Goal: Task Accomplishment & Management: Use online tool/utility

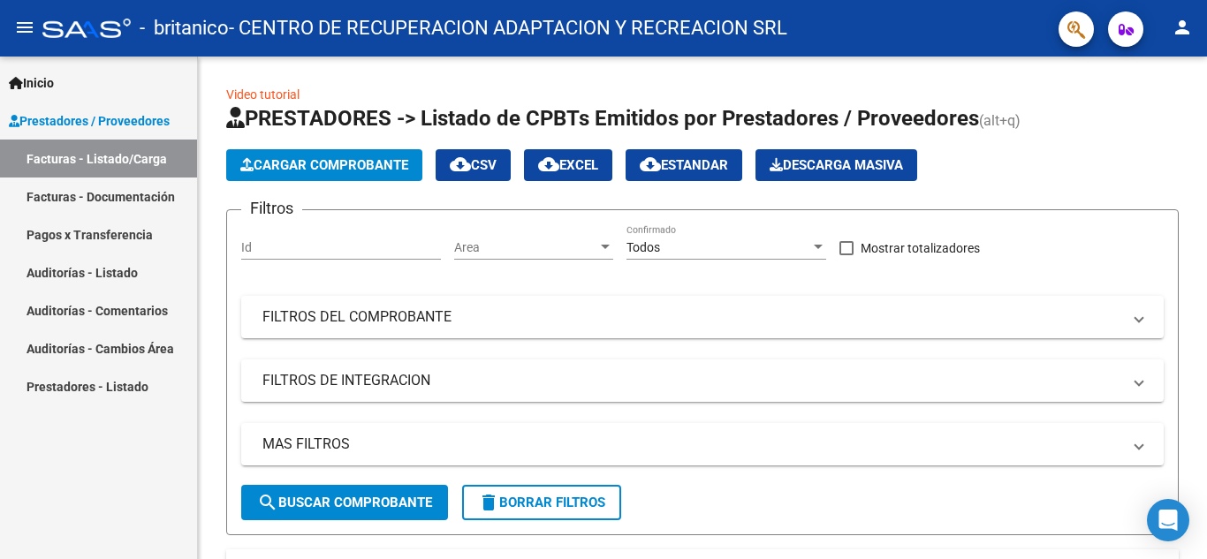
click at [128, 237] on link "Pagos x Transferencia" at bounding box center [98, 235] width 197 height 38
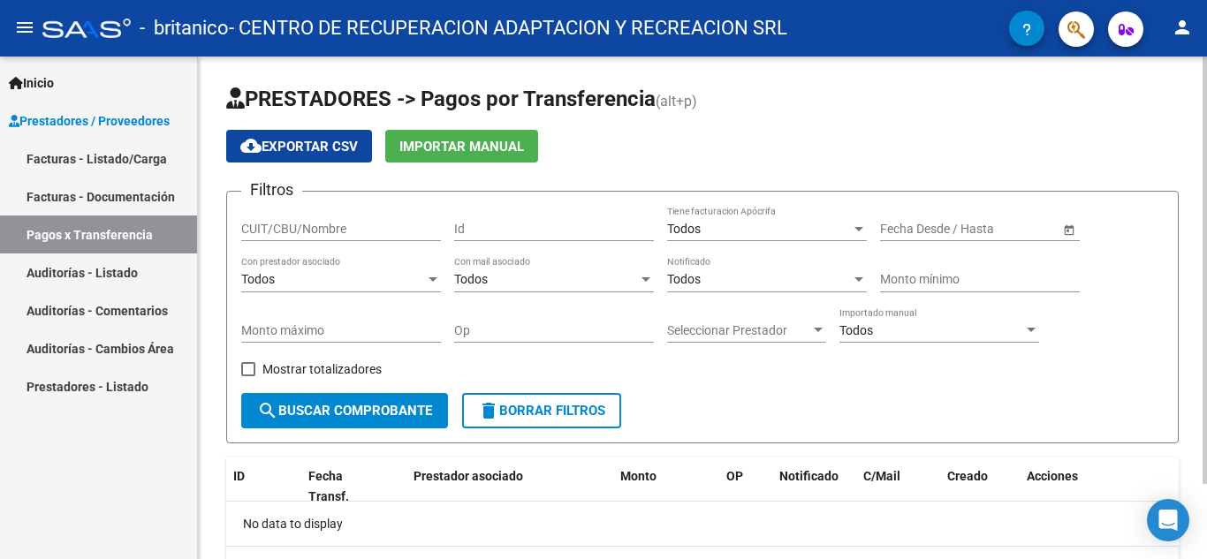
click at [340, 279] on div "Todos" at bounding box center [333, 279] width 184 height 15
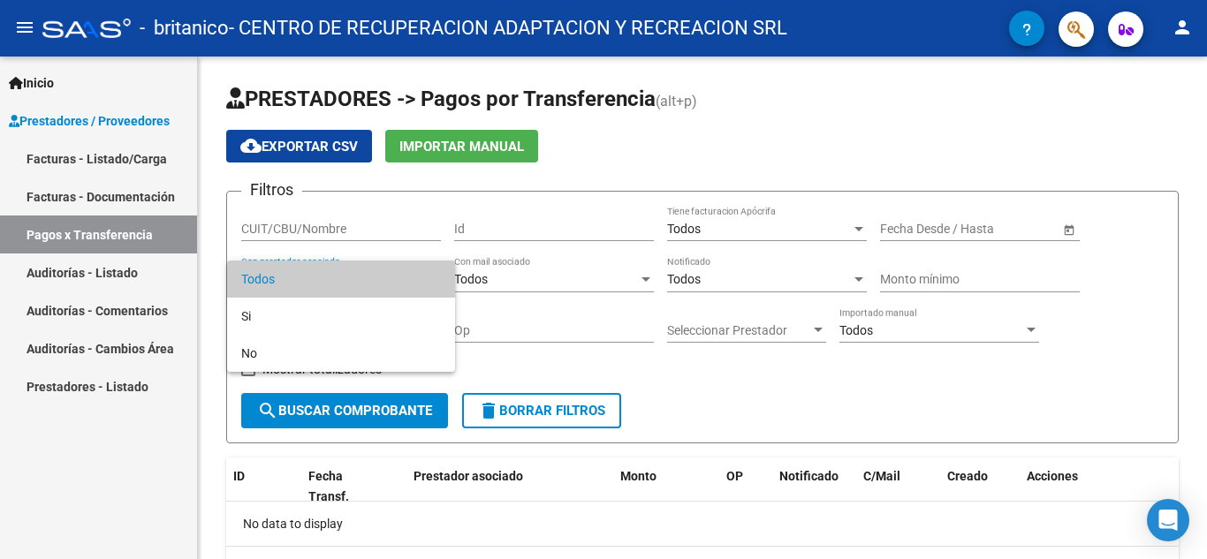
click at [552, 290] on div at bounding box center [603, 279] width 1207 height 559
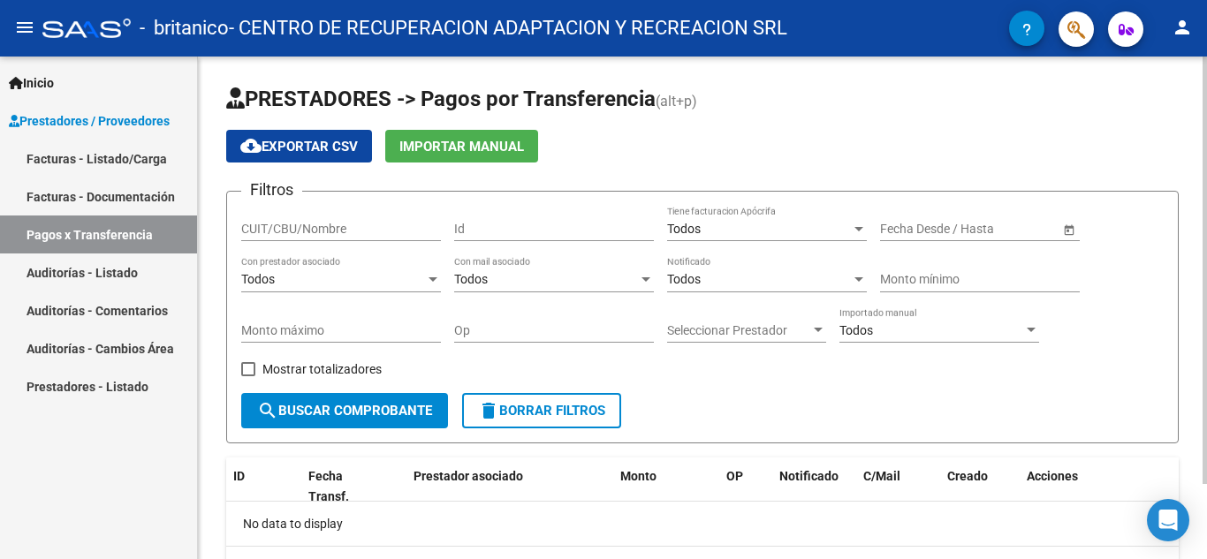
click at [353, 326] on input "Monto máximo" at bounding box center [341, 330] width 200 height 15
click at [254, 368] on span at bounding box center [248, 369] width 14 height 14
click at [248, 376] on input "Mostrar totalizadores" at bounding box center [247, 376] width 1 height 1
checkbox input "true"
click at [398, 232] on input "CUIT/CBU/Nombre" at bounding box center [341, 229] width 200 height 15
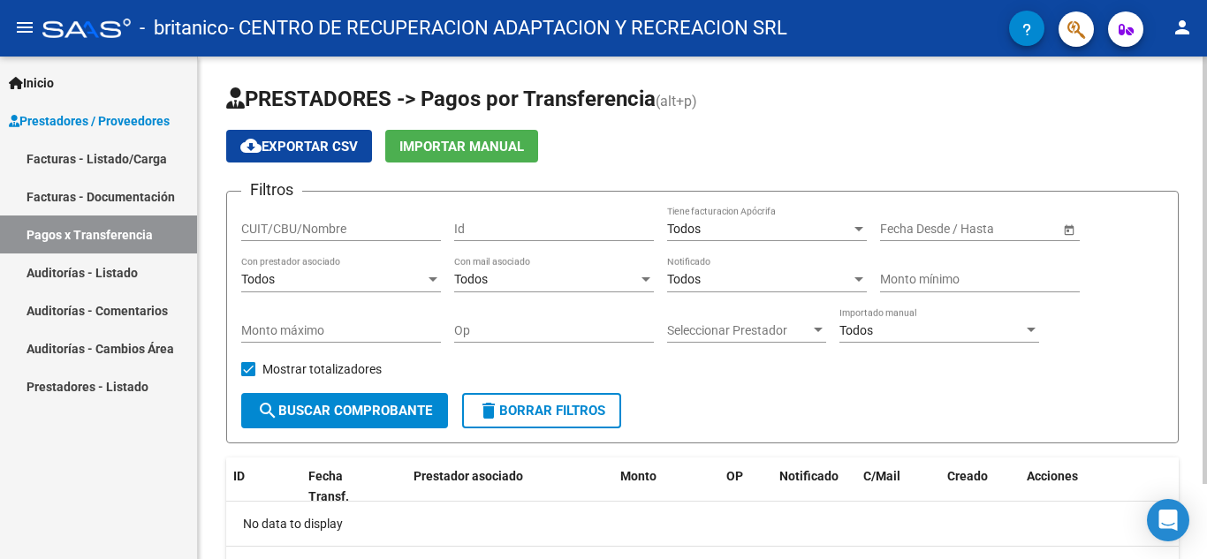
click at [264, 233] on input "CUIT/CBU/Nombre" at bounding box center [341, 229] width 200 height 15
paste input "30545933566"
type input "30545933566"
click at [398, 325] on input "Monto máximo" at bounding box center [341, 330] width 200 height 15
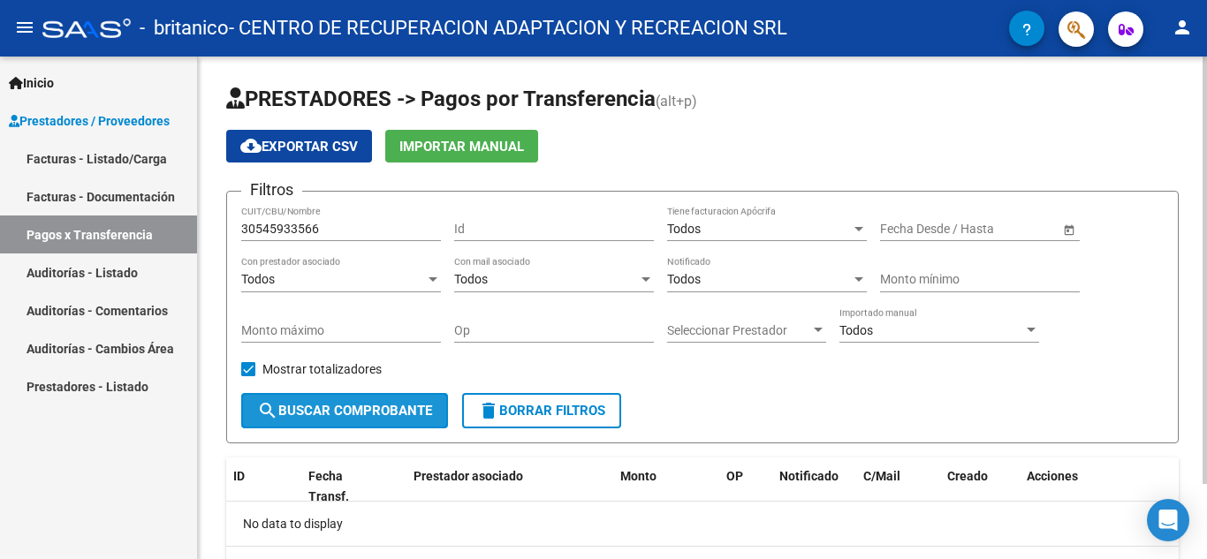
click at [363, 415] on span "search Buscar Comprobante" at bounding box center [344, 411] width 175 height 16
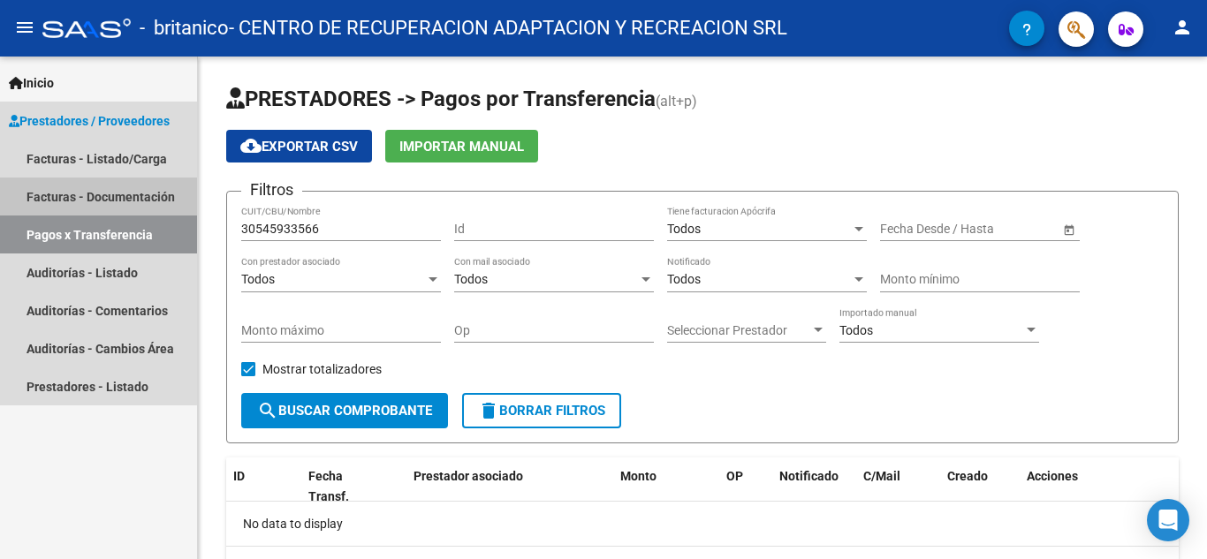
click at [87, 193] on link "Facturas - Documentación" at bounding box center [98, 197] width 197 height 38
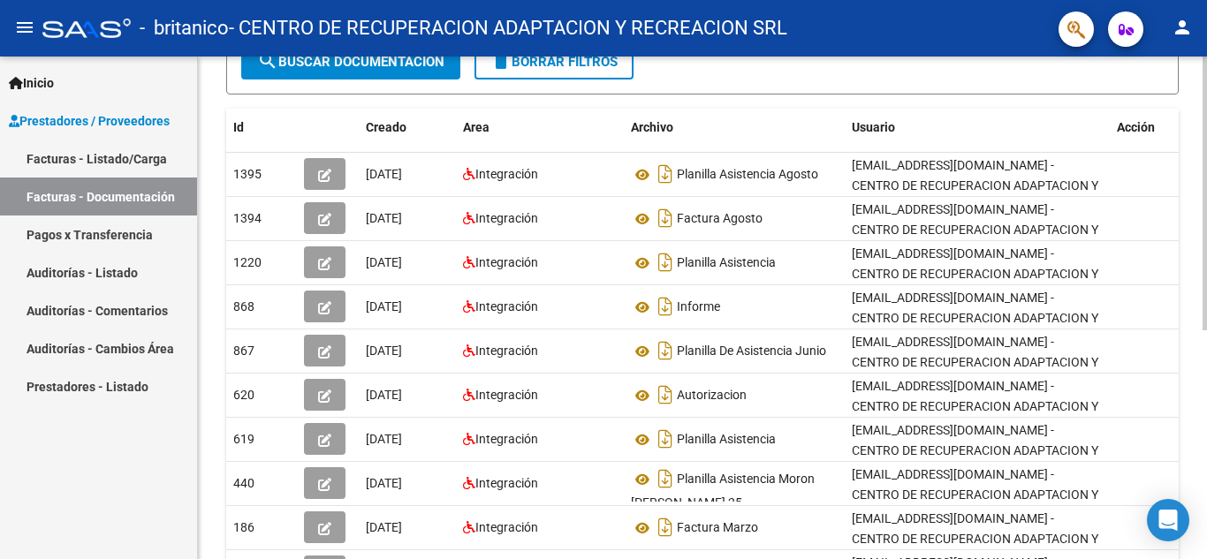
scroll to position [242, 0]
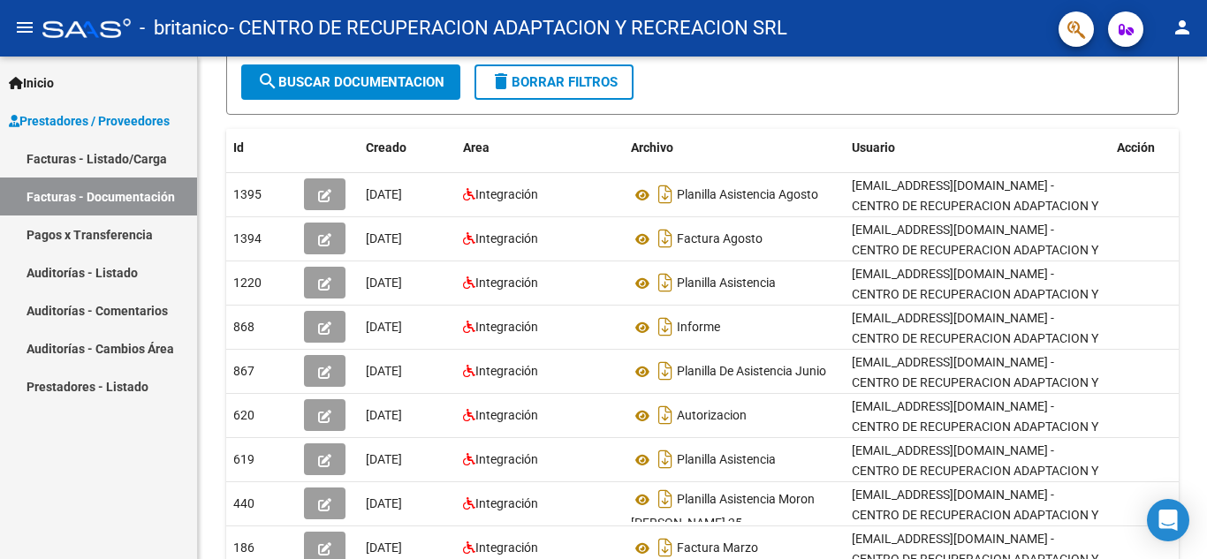
click at [93, 232] on link "Pagos x Transferencia" at bounding box center [98, 235] width 197 height 38
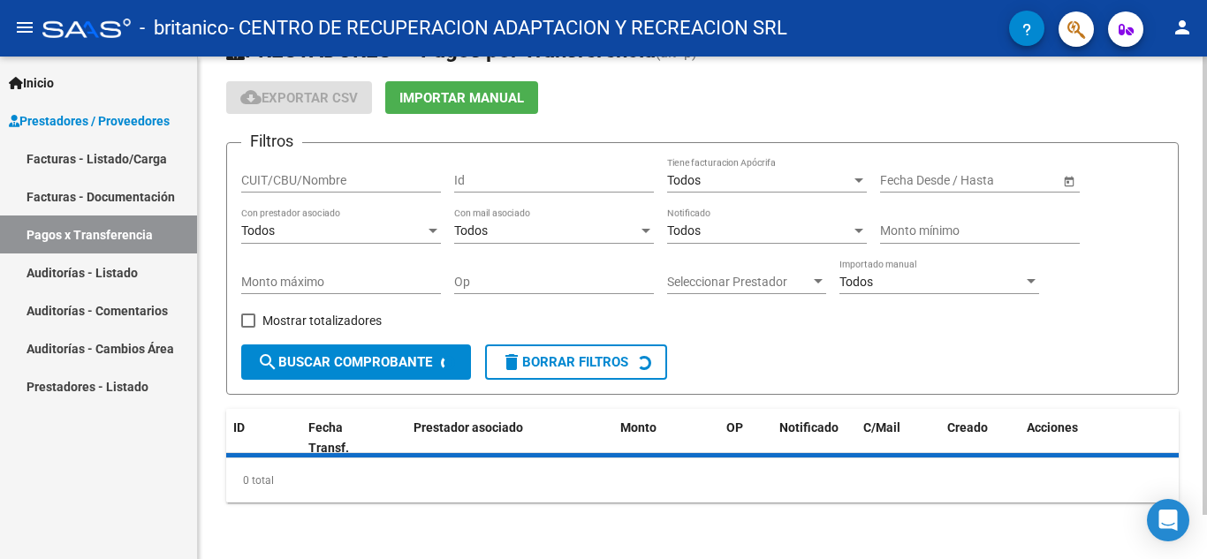
scroll to position [88, 0]
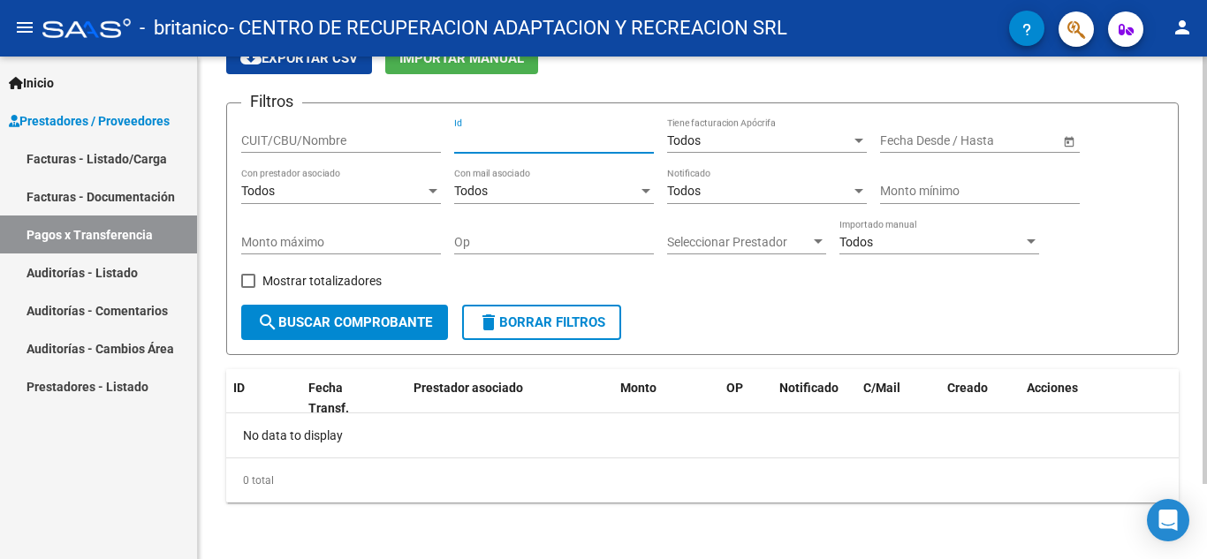
click at [478, 137] on input "Id" at bounding box center [554, 140] width 200 height 15
type input "867"
click at [270, 133] on input "CUIT/CBU/Nombre" at bounding box center [341, 140] width 200 height 15
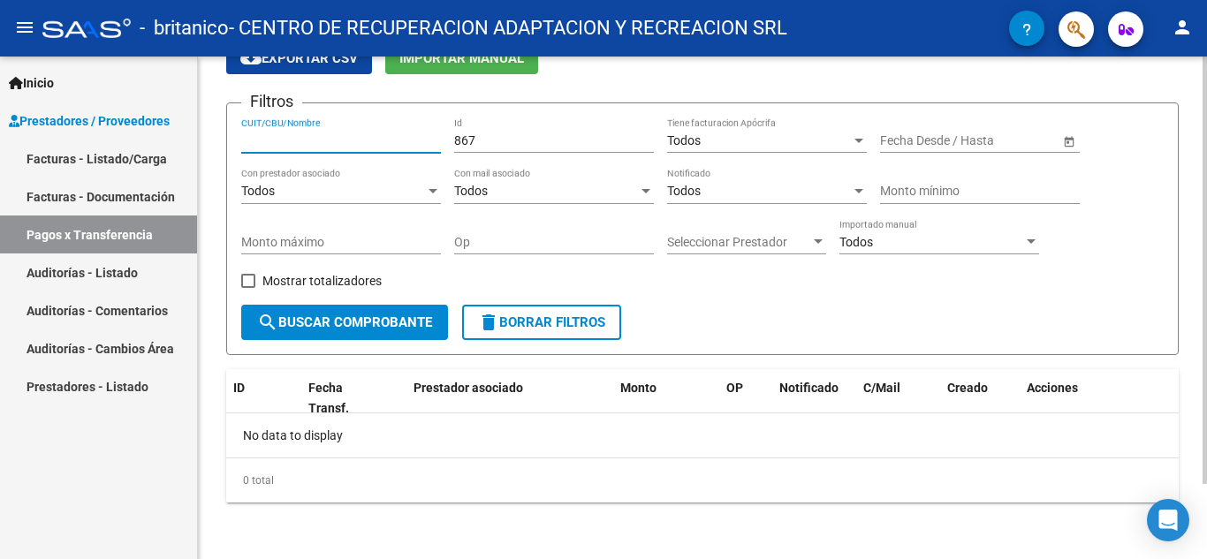
paste input "30545933566"
type input "30545933566"
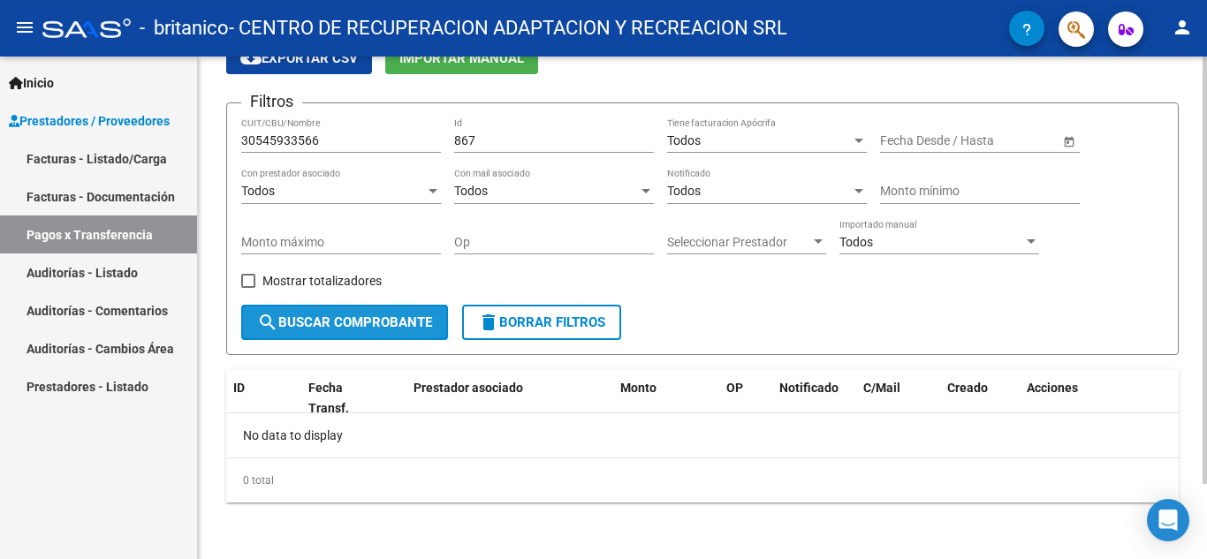
click at [369, 315] on span "search Buscar Comprobante" at bounding box center [344, 323] width 175 height 16
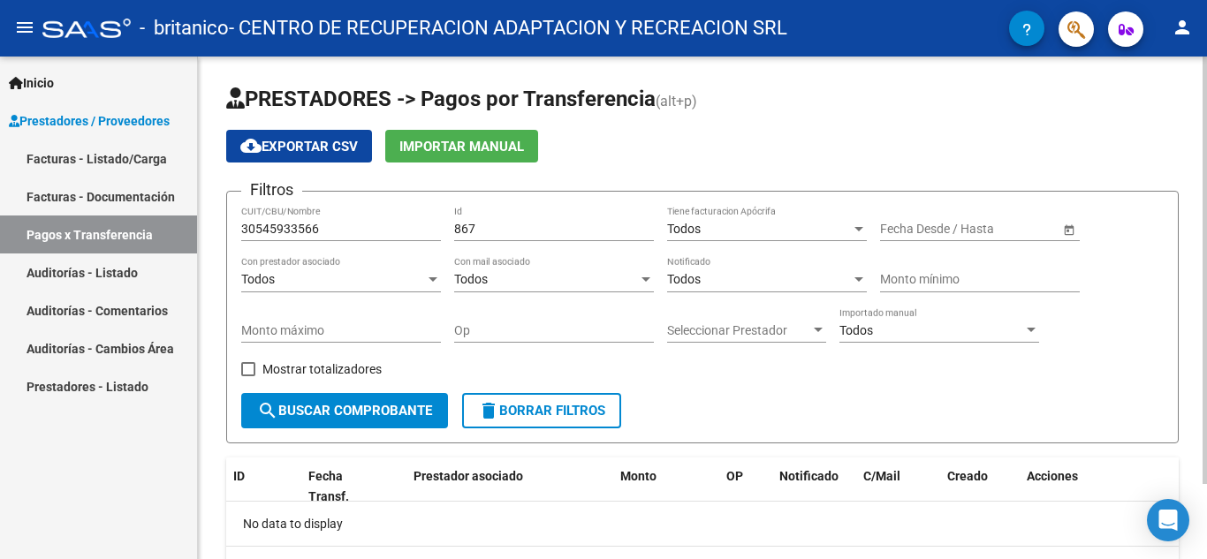
click at [1061, 229] on span "Open calendar" at bounding box center [1069, 230] width 42 height 42
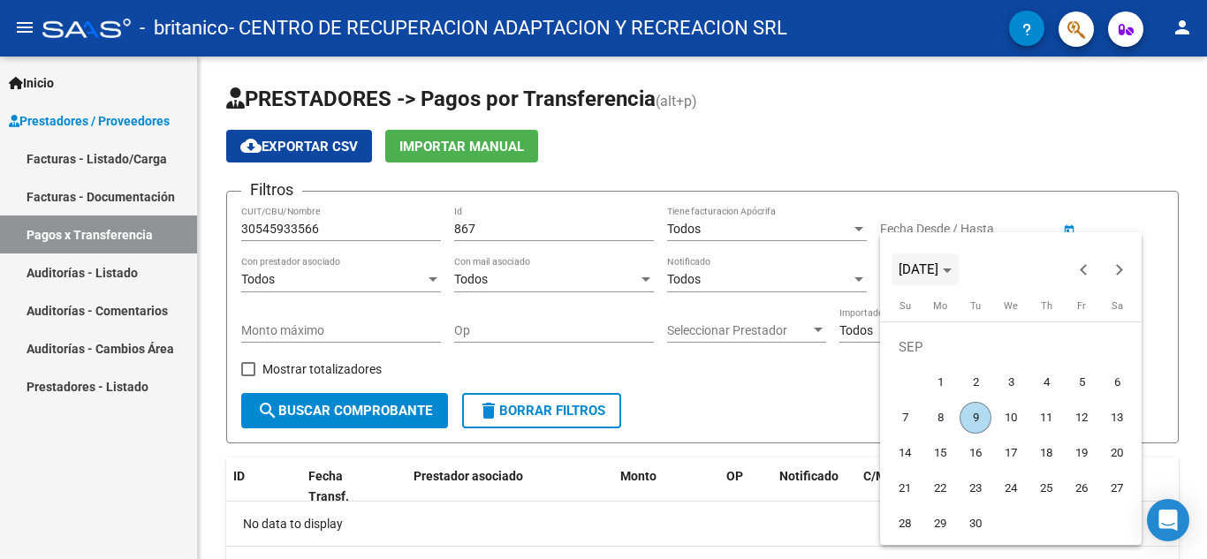
click at [952, 272] on icon "Choose month and year" at bounding box center [947, 271] width 9 height 4
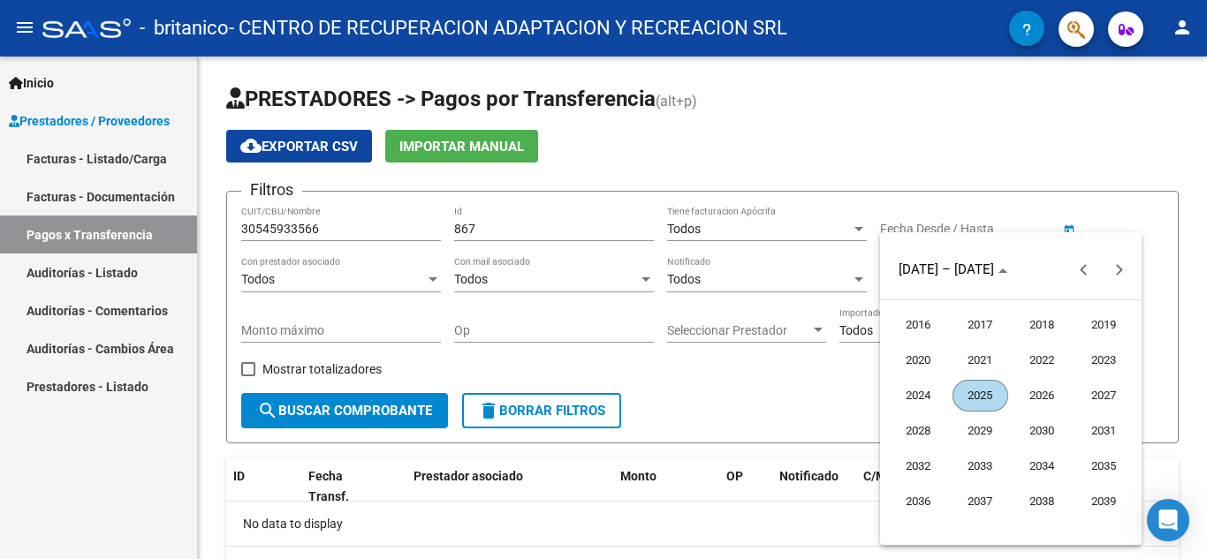
click at [983, 391] on span "2025" at bounding box center [981, 396] width 56 height 32
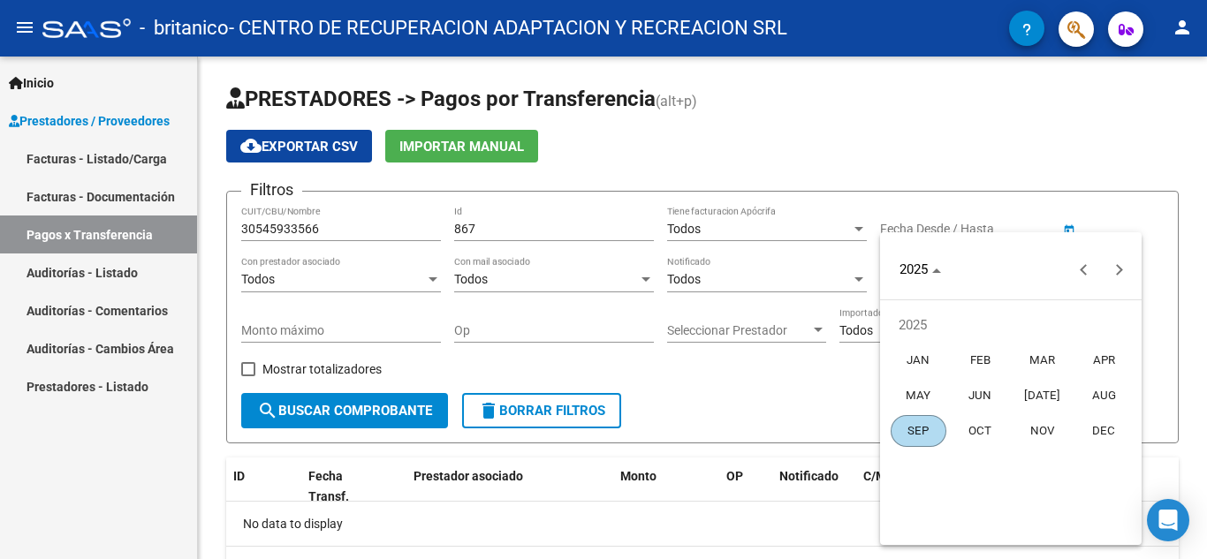
click at [977, 398] on span "JUN" at bounding box center [981, 396] width 56 height 32
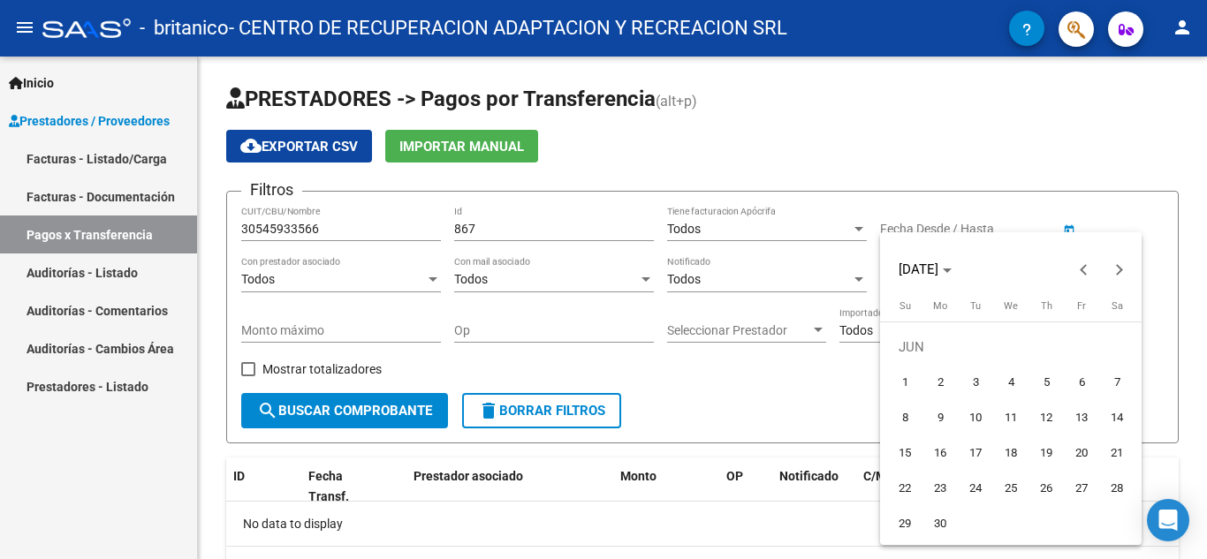
click at [1067, 224] on div at bounding box center [603, 279] width 1207 height 559
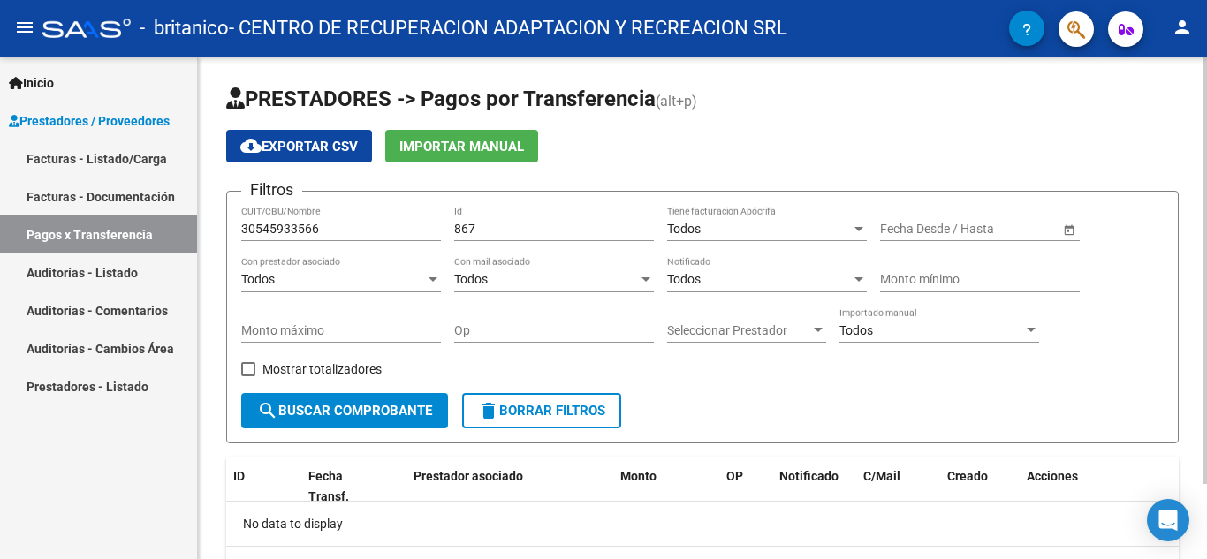
click at [1067, 232] on span "Open calendar" at bounding box center [1069, 230] width 42 height 42
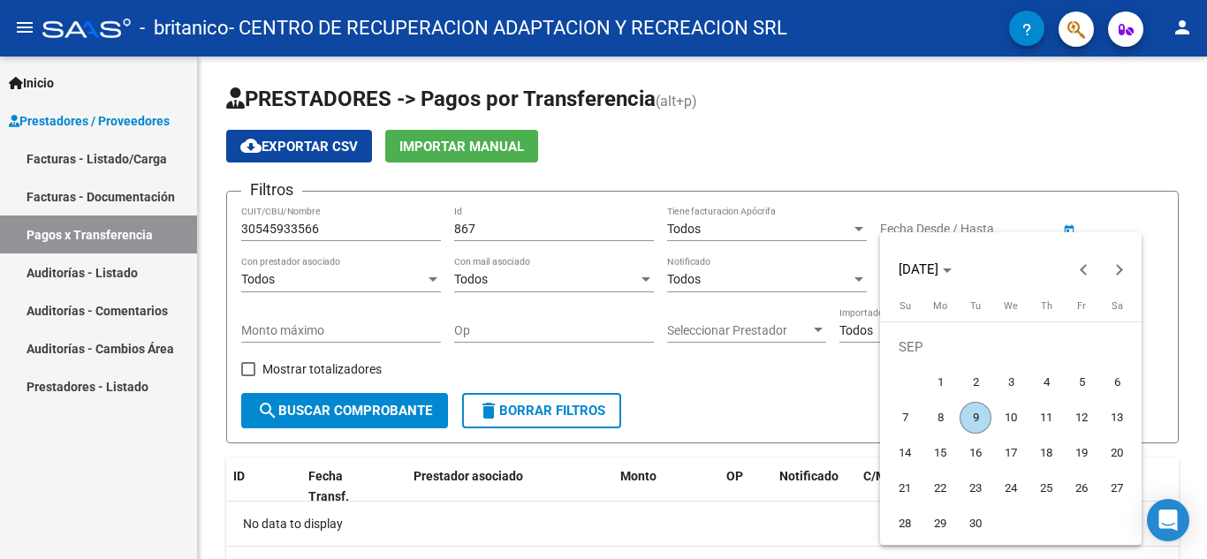
click at [975, 419] on span "9" at bounding box center [976, 418] width 32 height 32
type input "[DATE]"
click at [978, 410] on span "9" at bounding box center [976, 418] width 32 height 32
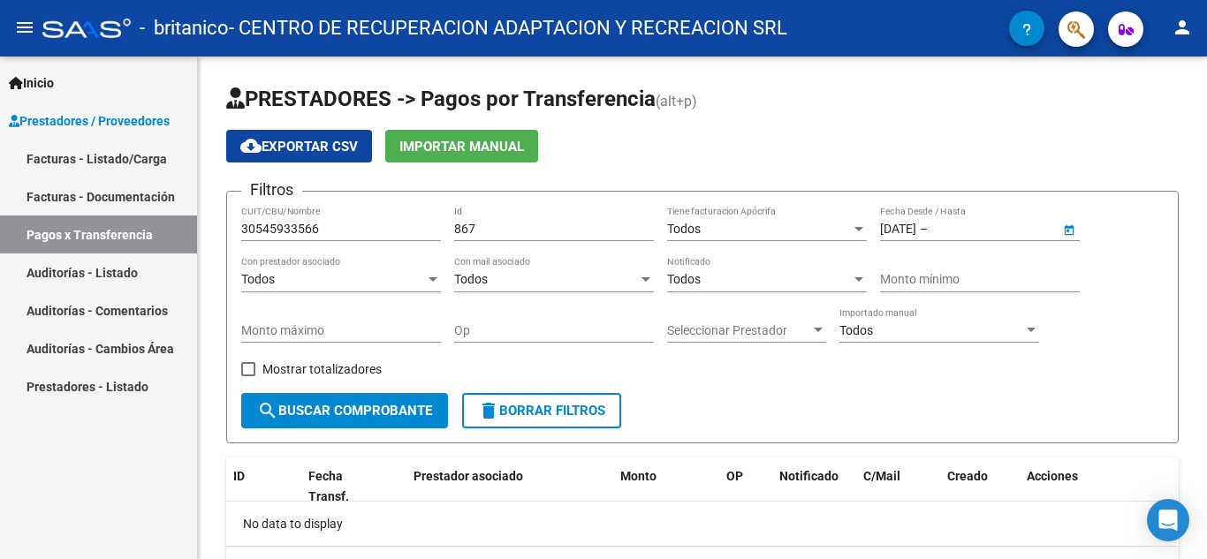
type input "[DATE]"
click at [314, 419] on span "search Buscar Comprobante" at bounding box center [344, 411] width 175 height 16
click at [748, 327] on span "Seleccionar Prestador" at bounding box center [738, 330] width 143 height 15
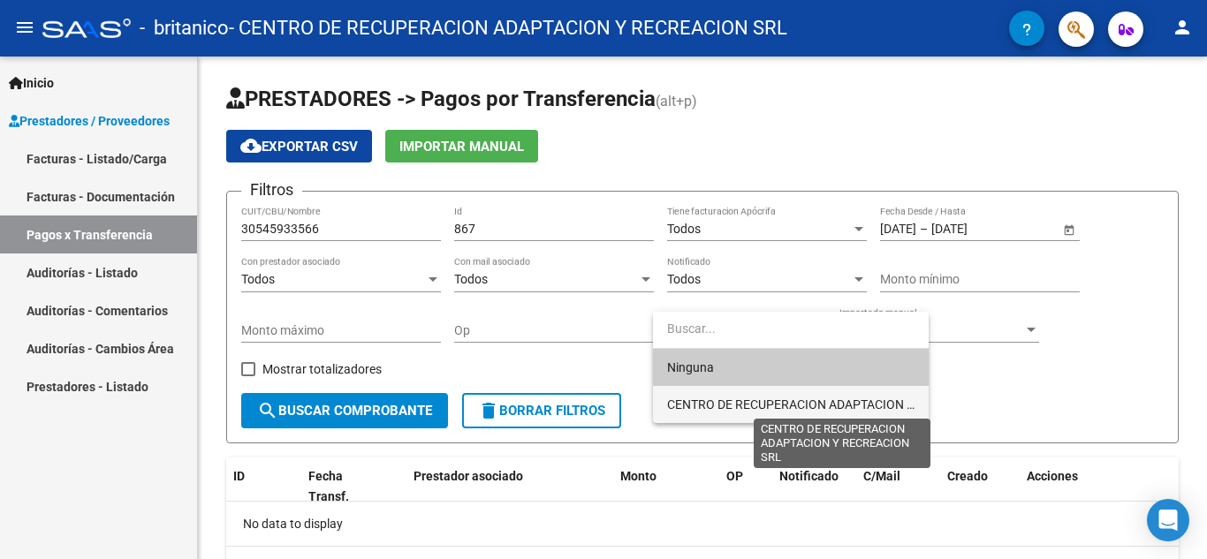
click at [734, 398] on span "CENTRO DE RECUPERACION ADAPTACION Y RECREACION SRL" at bounding box center [841, 405] width 349 height 14
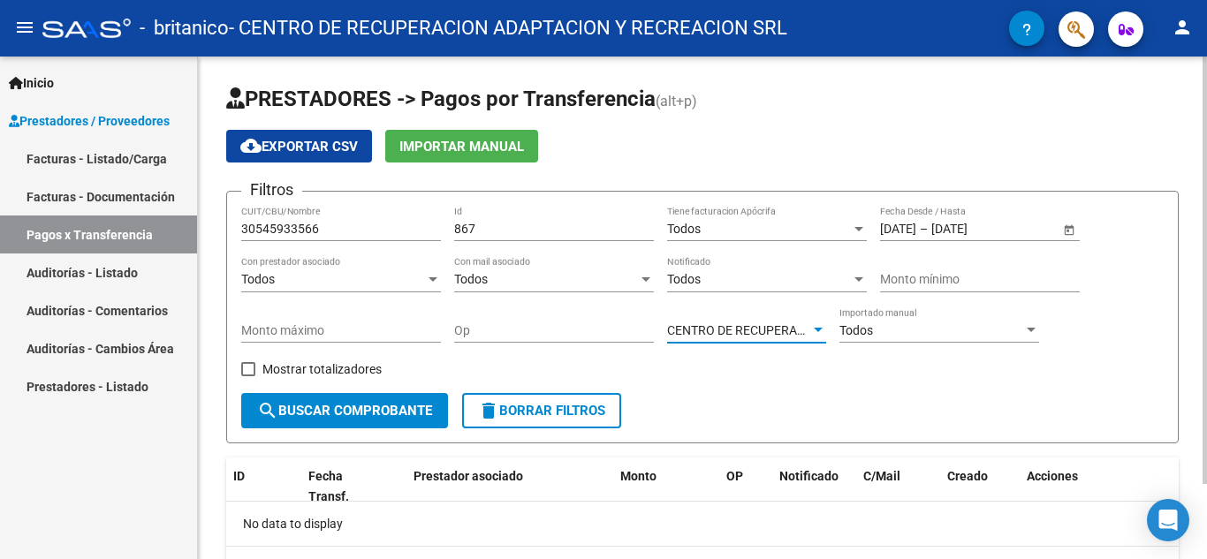
click at [320, 406] on span "search Buscar Comprobante" at bounding box center [344, 411] width 175 height 16
click at [915, 330] on div "Todos" at bounding box center [931, 330] width 184 height 15
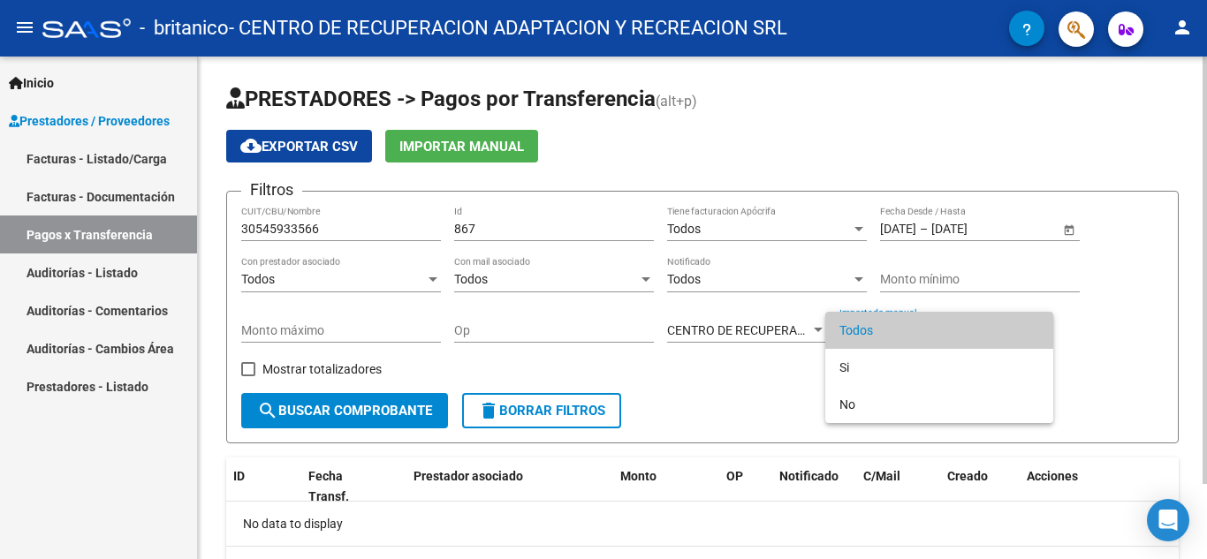
click at [915, 330] on span "Todos" at bounding box center [939, 330] width 200 height 37
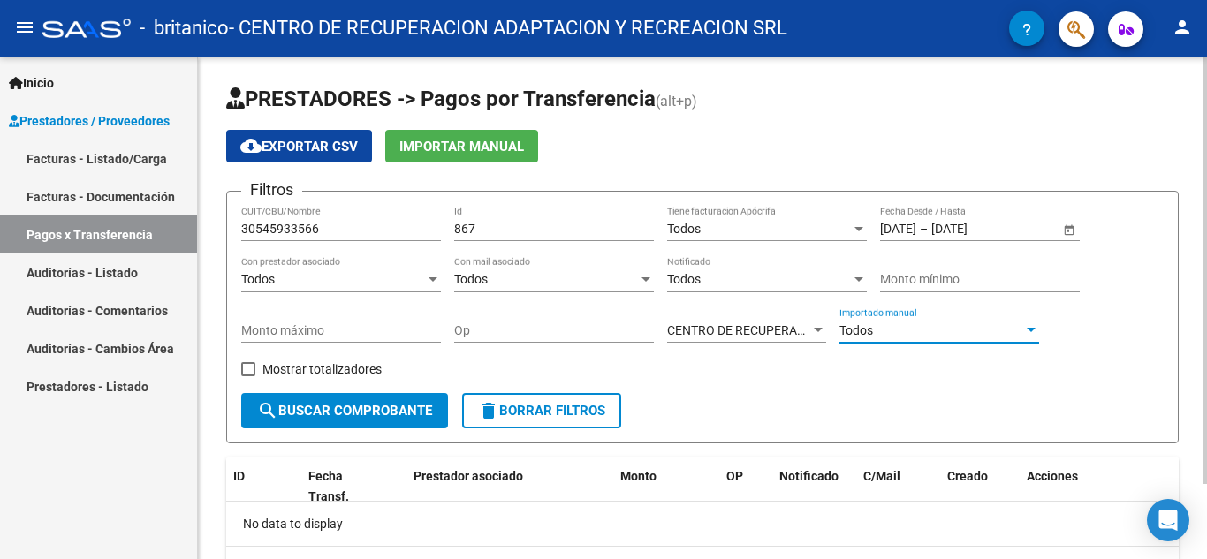
click at [879, 324] on div "Todos" at bounding box center [931, 330] width 184 height 15
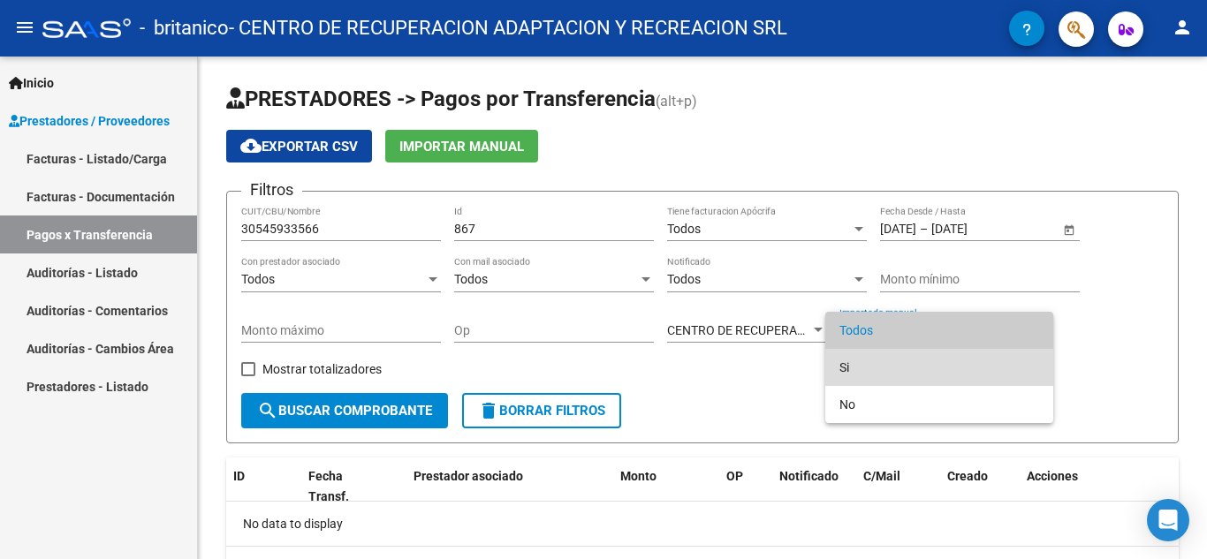
click at [854, 373] on span "Si" at bounding box center [939, 367] width 200 height 37
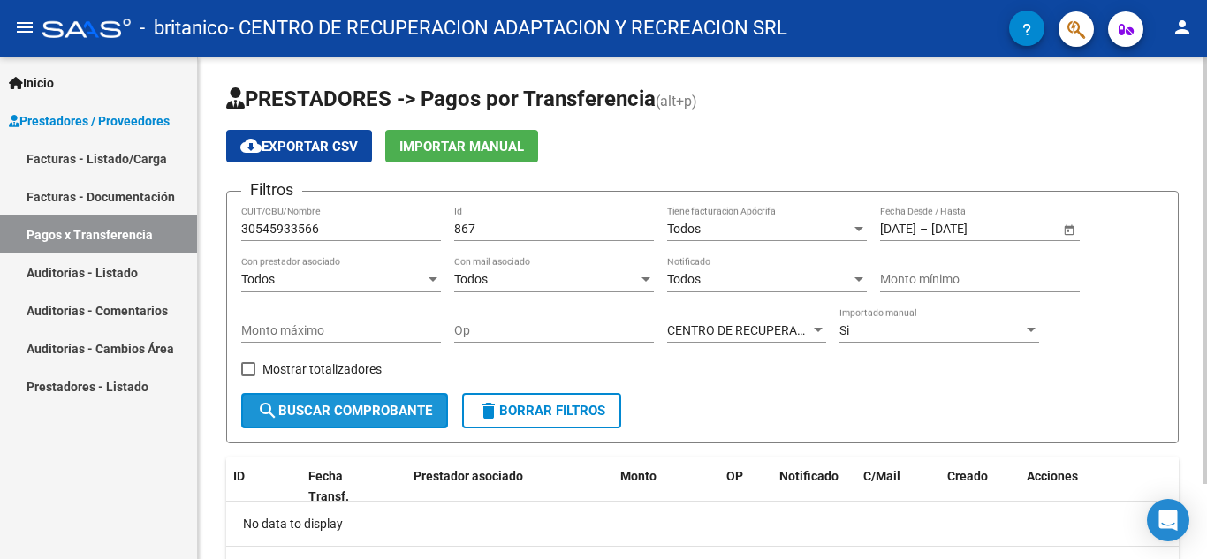
click at [358, 429] on button "search Buscar Comprobante" at bounding box center [344, 410] width 207 height 35
click at [906, 274] on input "Monto mínimo" at bounding box center [980, 279] width 200 height 15
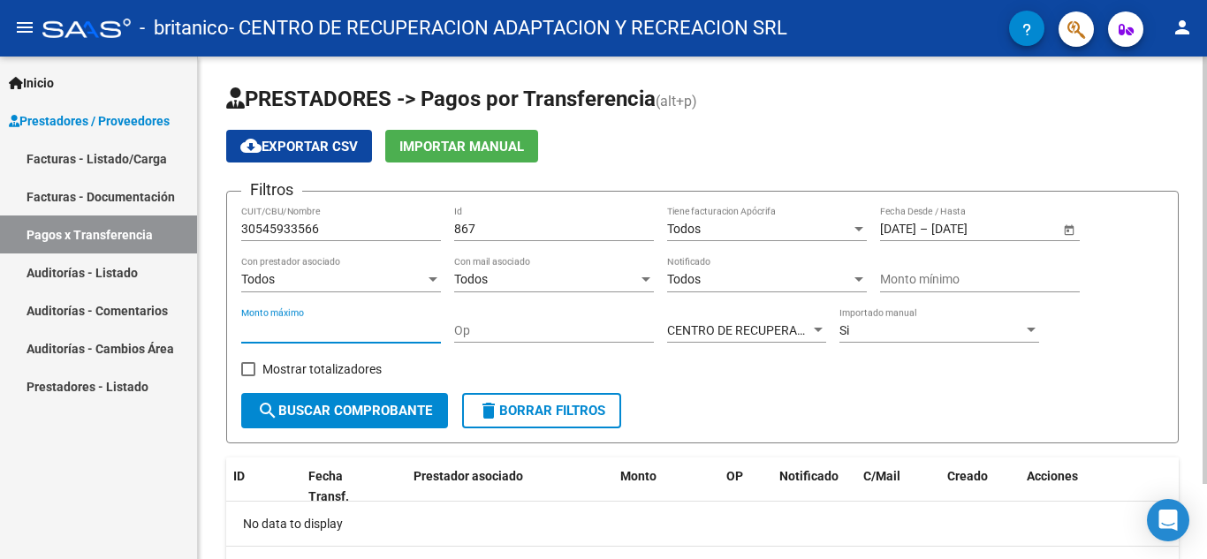
click at [368, 335] on input "Monto máximo" at bounding box center [341, 330] width 200 height 15
click at [251, 365] on span at bounding box center [248, 369] width 14 height 14
click at [248, 376] on input "Mostrar totalizadores" at bounding box center [247, 376] width 1 height 1
click at [307, 413] on span "search Buscar Comprobante" at bounding box center [344, 411] width 175 height 16
click at [252, 364] on span at bounding box center [248, 369] width 14 height 14
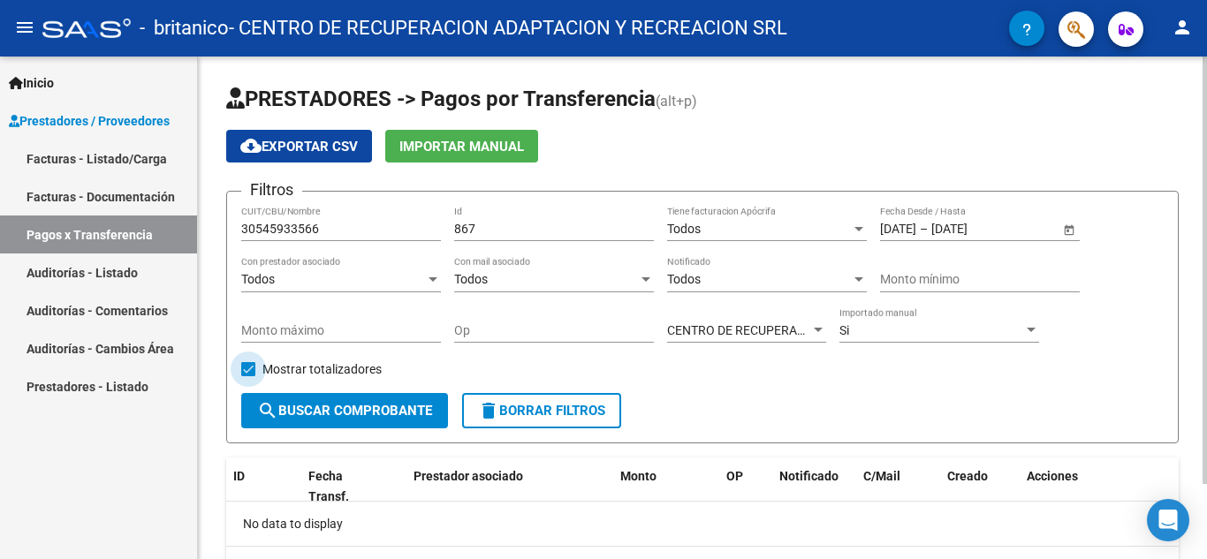
click at [248, 376] on input "Mostrar totalizadores" at bounding box center [247, 376] width 1 height 1
checkbox input "false"
click at [361, 278] on div "Todos" at bounding box center [333, 279] width 184 height 15
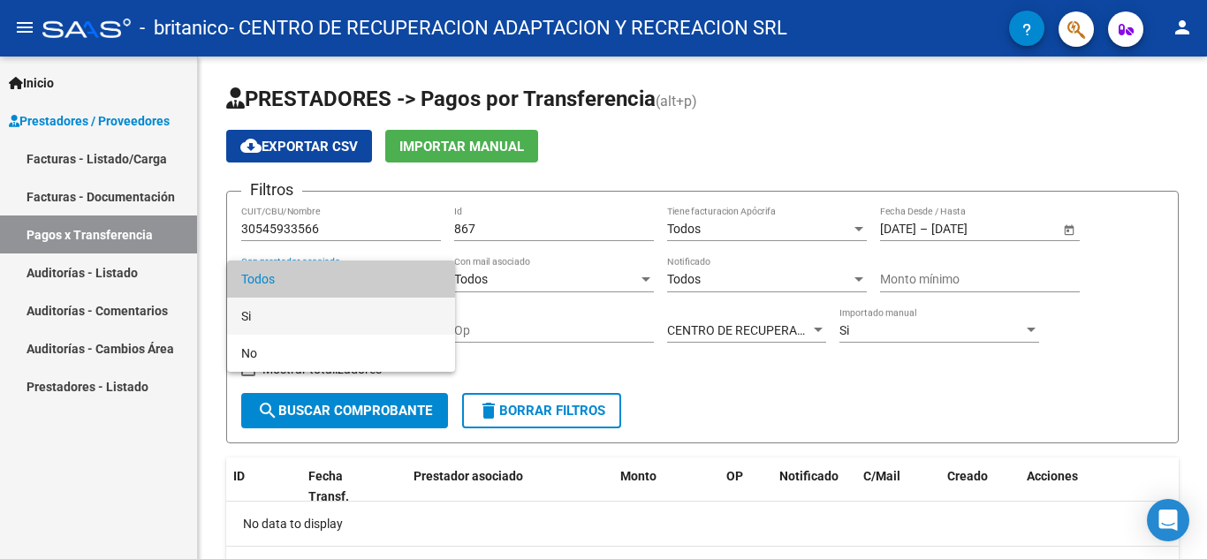
click at [308, 321] on span "Si" at bounding box center [341, 316] width 200 height 37
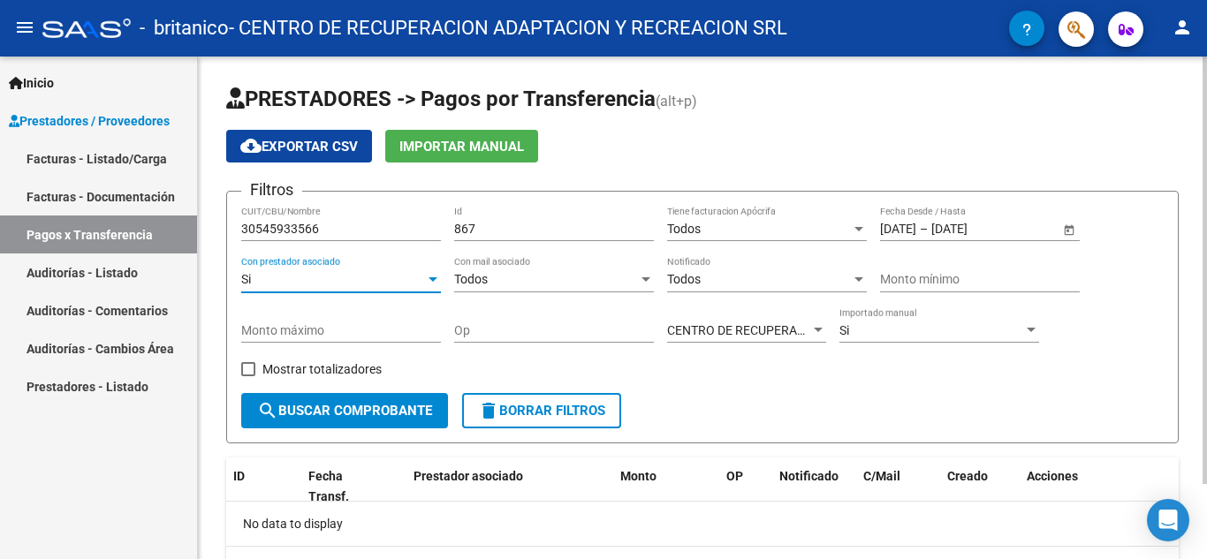
click at [472, 282] on span "Todos" at bounding box center [471, 279] width 34 height 14
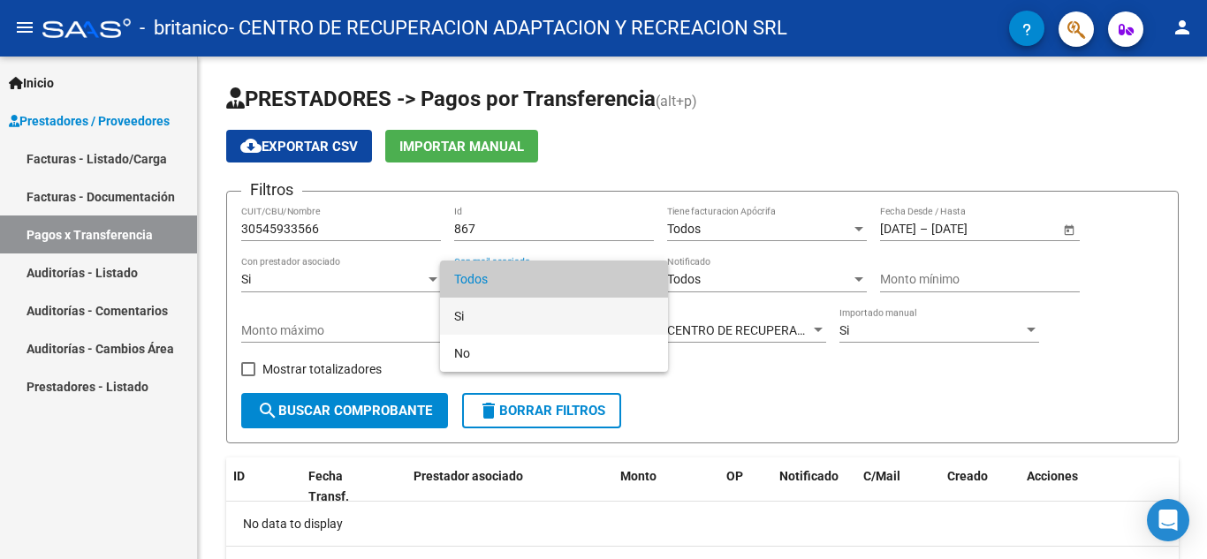
click at [476, 316] on span "Si" at bounding box center [554, 316] width 200 height 37
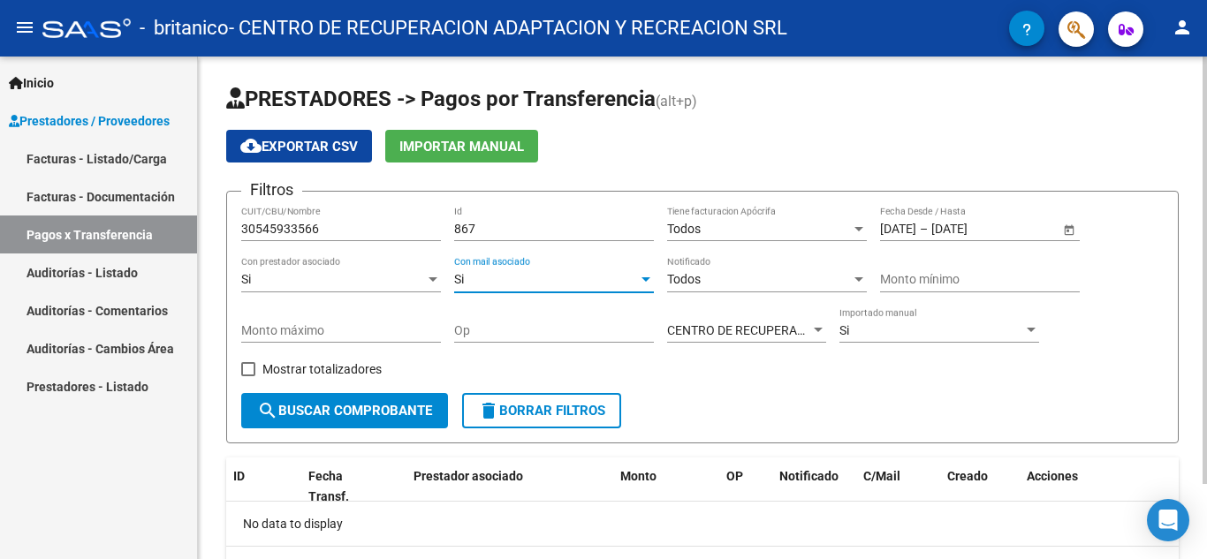
click at [709, 280] on div "Todos" at bounding box center [759, 279] width 184 height 15
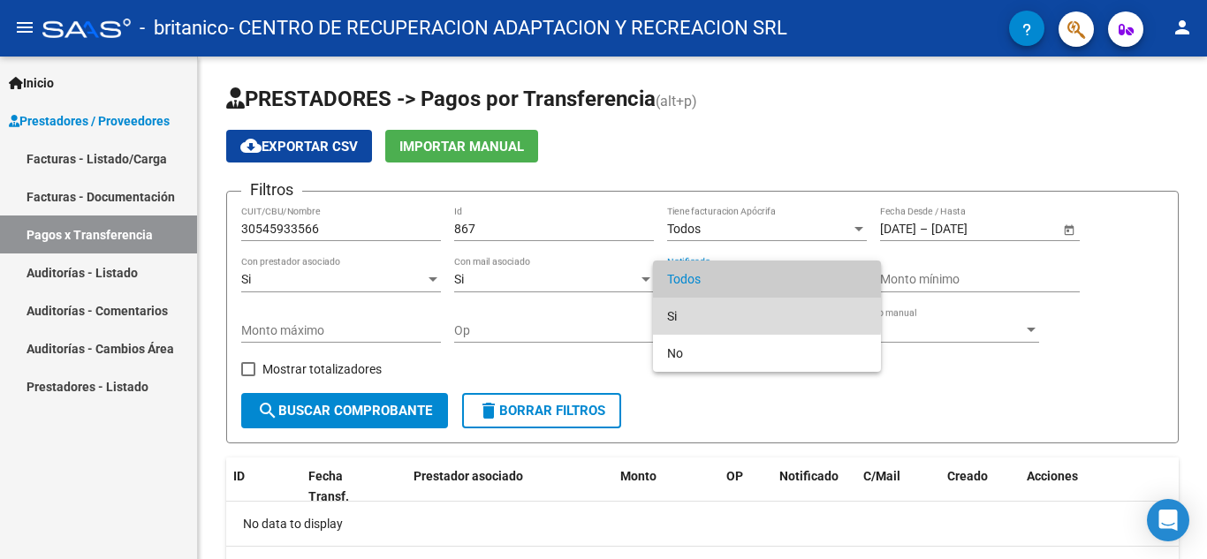
click at [710, 307] on span "Si" at bounding box center [767, 316] width 200 height 37
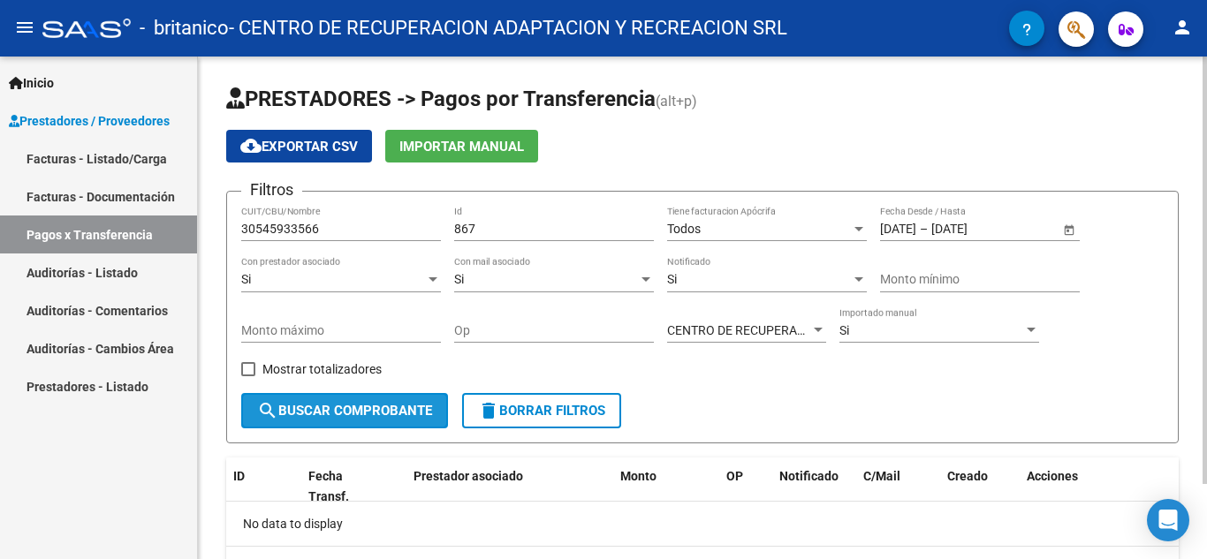
click at [285, 409] on span "search Buscar Comprobante" at bounding box center [344, 411] width 175 height 16
click at [482, 148] on span "Importar Manual" at bounding box center [461, 147] width 125 height 16
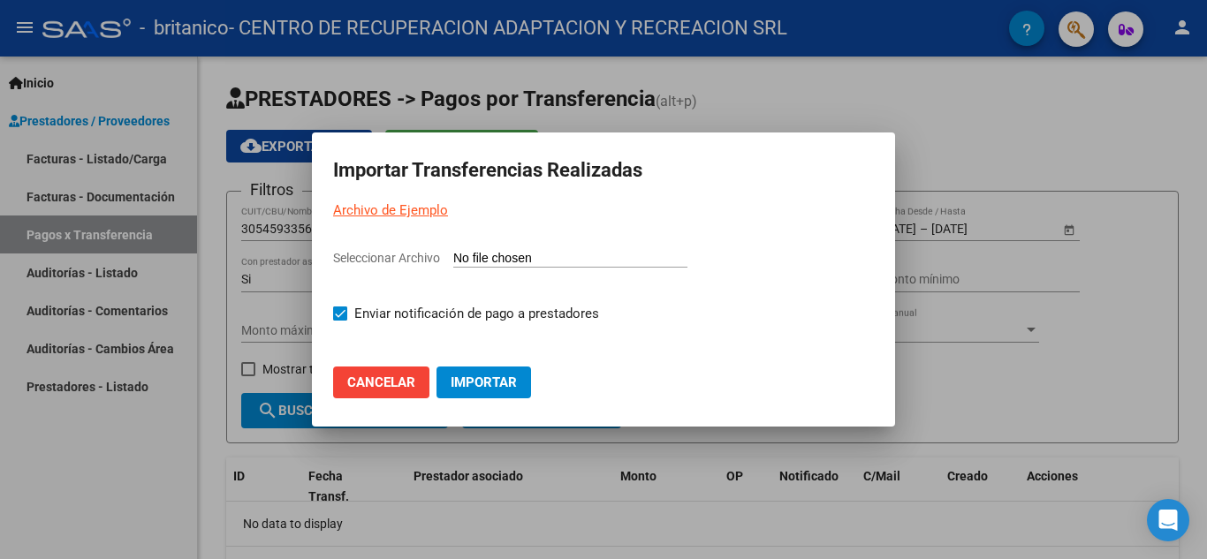
click at [482, 263] on input "Seleccionar Archivo" at bounding box center [570, 259] width 234 height 17
click at [414, 391] on button "Cancelar" at bounding box center [381, 383] width 96 height 32
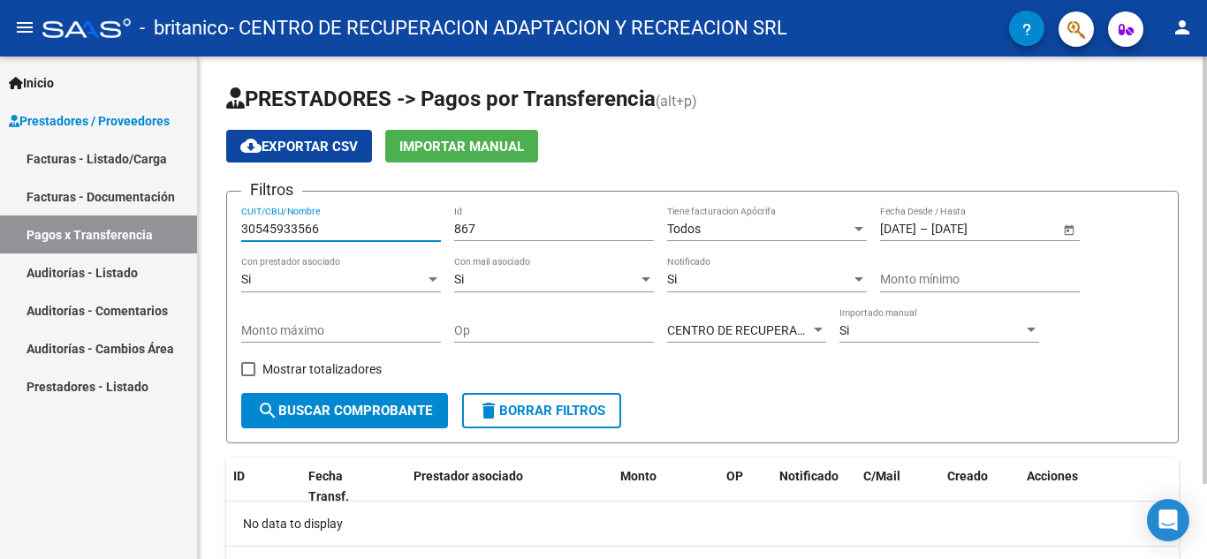
click at [339, 222] on input "30545933566" at bounding box center [341, 229] width 200 height 15
type input "3"
paste input "48795369"
click at [345, 420] on button "search Buscar Comprobante" at bounding box center [344, 410] width 207 height 35
click at [328, 231] on input "48795369" at bounding box center [341, 229] width 200 height 15
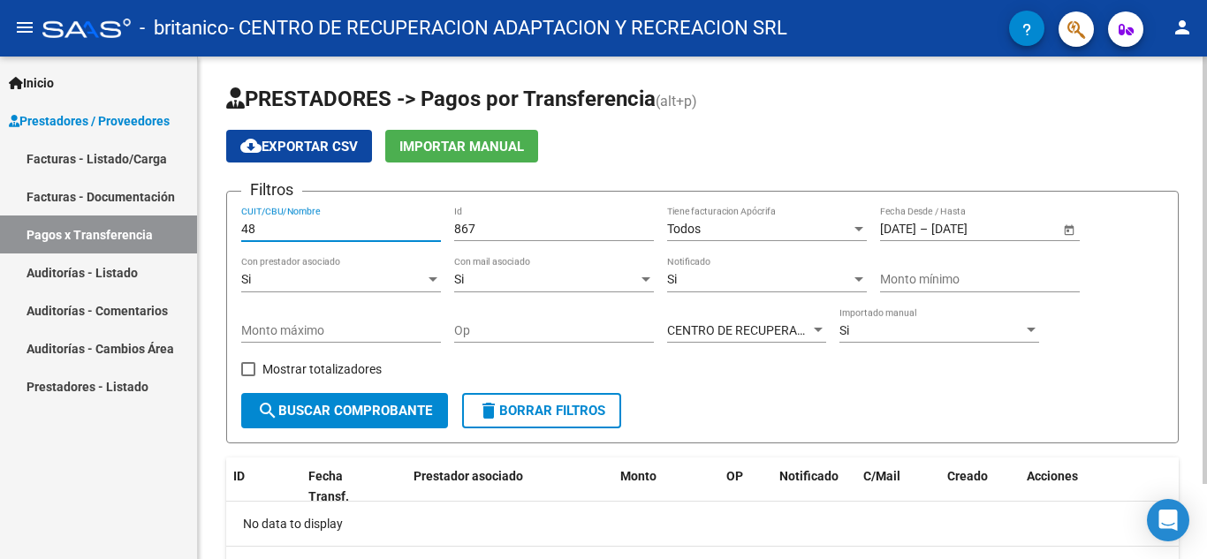
type input "4"
click at [271, 232] on input "CUIT/CBU/Nombre" at bounding box center [341, 229] width 200 height 15
paste input "[PERSON_NAME] [PERSON_NAME] DNI: 48795369"
type input "[PERSON_NAME] MORON [PERSON_NAME]"
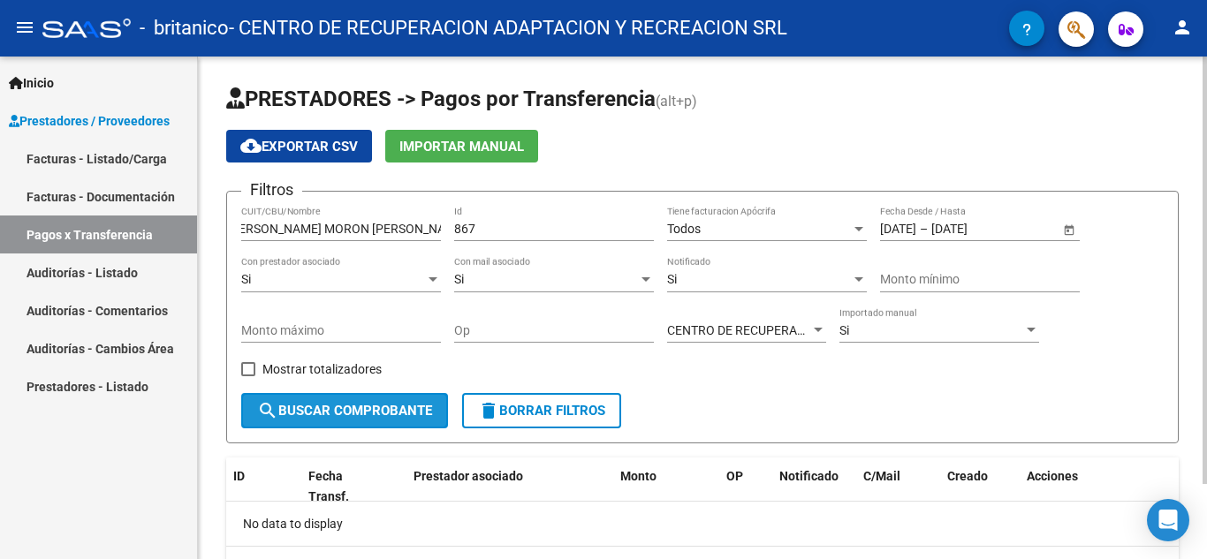
click at [292, 417] on span "search Buscar Comprobante" at bounding box center [344, 411] width 175 height 16
click at [492, 234] on input "867" at bounding box center [554, 229] width 200 height 15
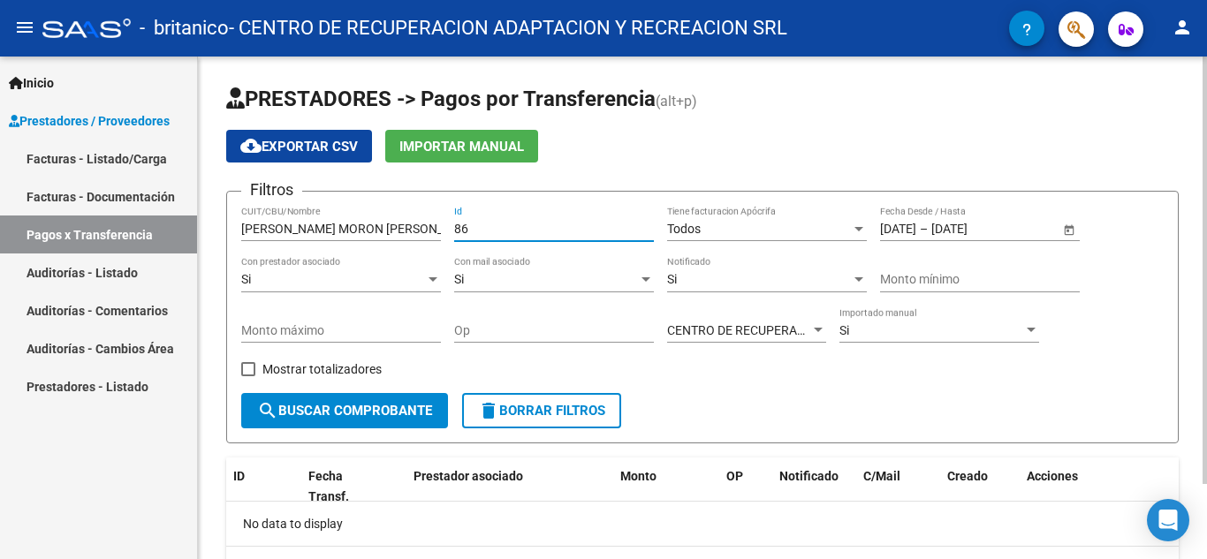
type input "8"
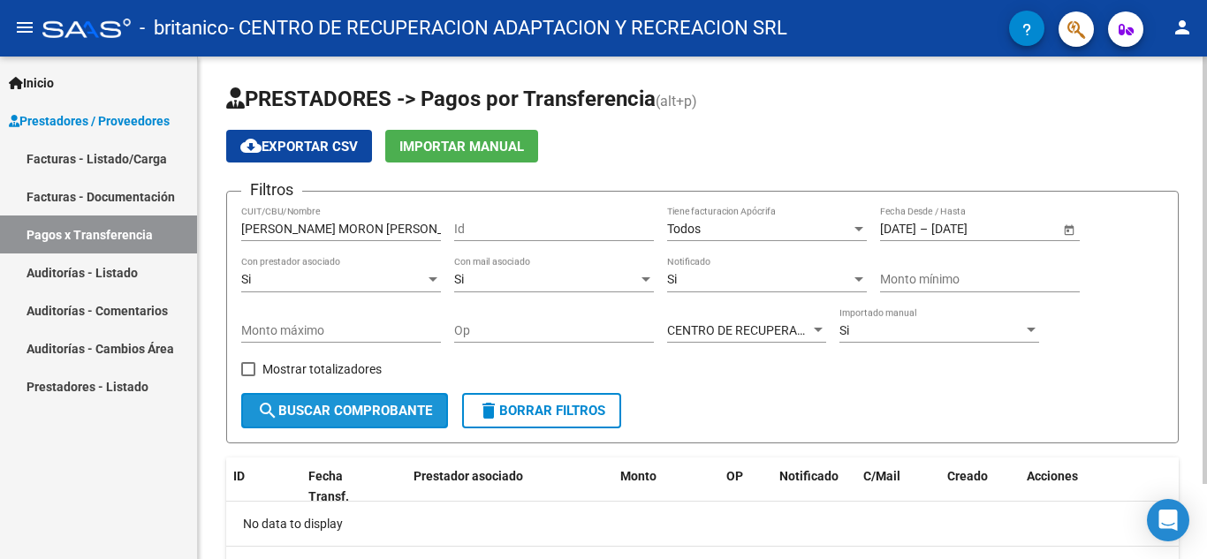
click at [329, 420] on button "search Buscar Comprobante" at bounding box center [344, 410] width 207 height 35
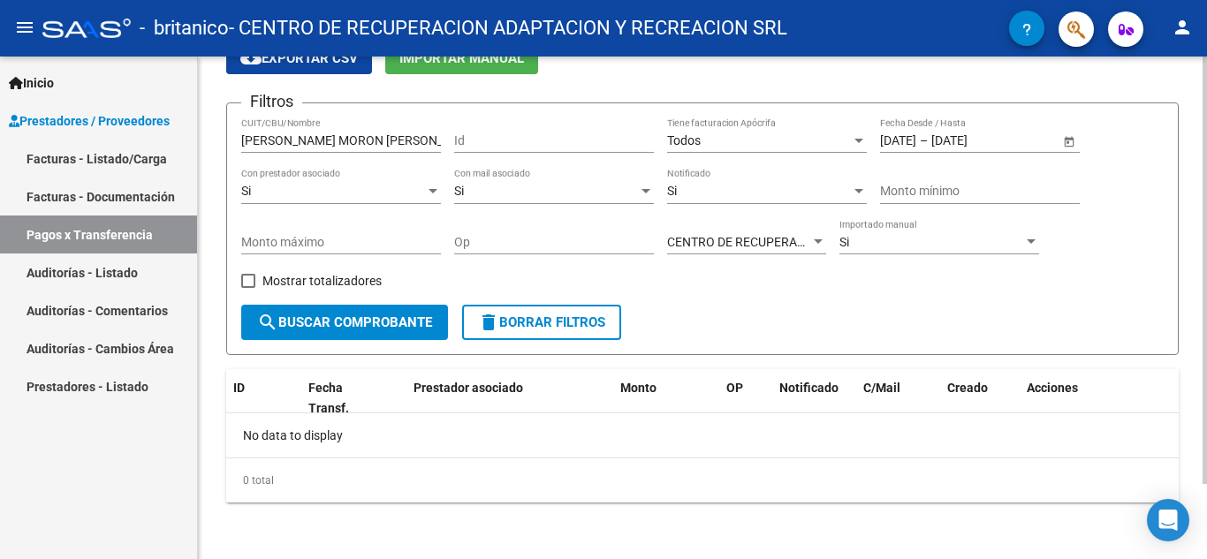
click at [687, 142] on span "Todos" at bounding box center [684, 140] width 34 height 14
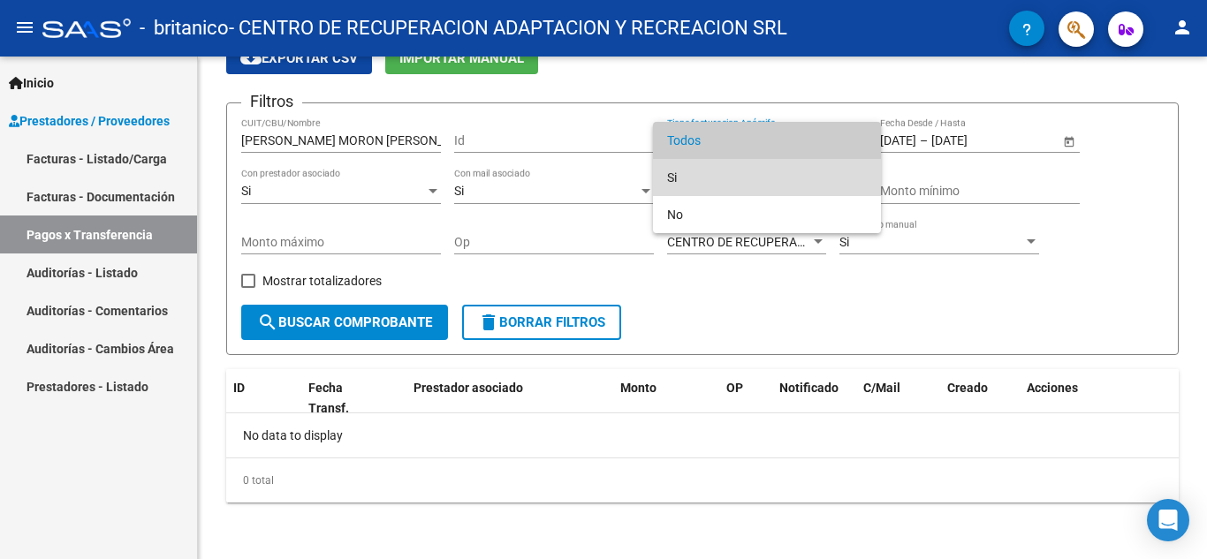
click at [690, 171] on span "Si" at bounding box center [767, 177] width 200 height 37
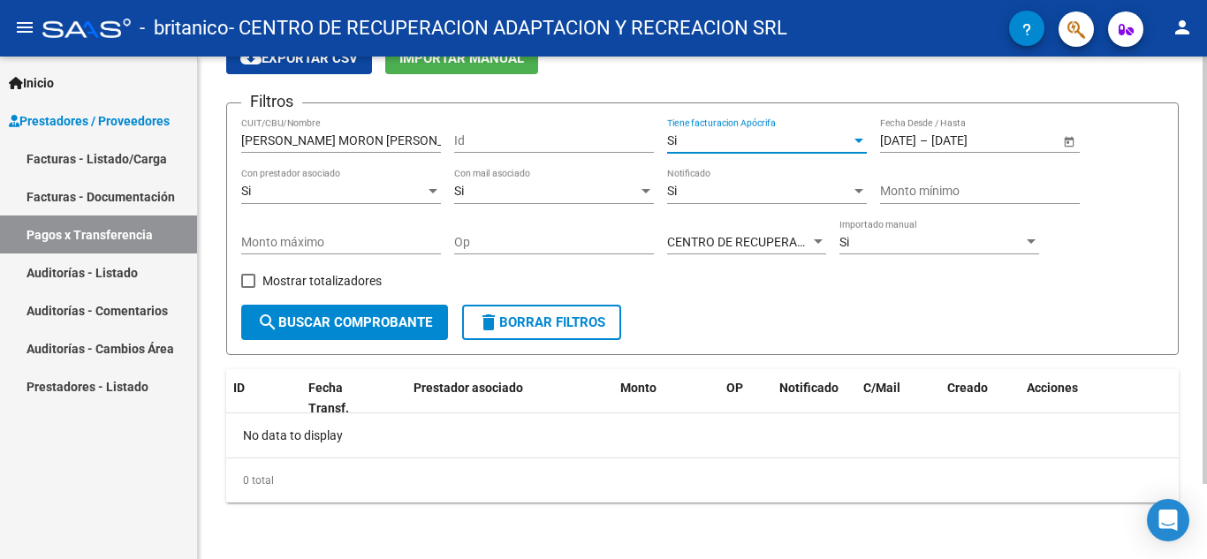
click at [336, 320] on span "search Buscar Comprobante" at bounding box center [344, 323] width 175 height 16
click at [927, 188] on input "Monto mínimo" at bounding box center [980, 191] width 200 height 15
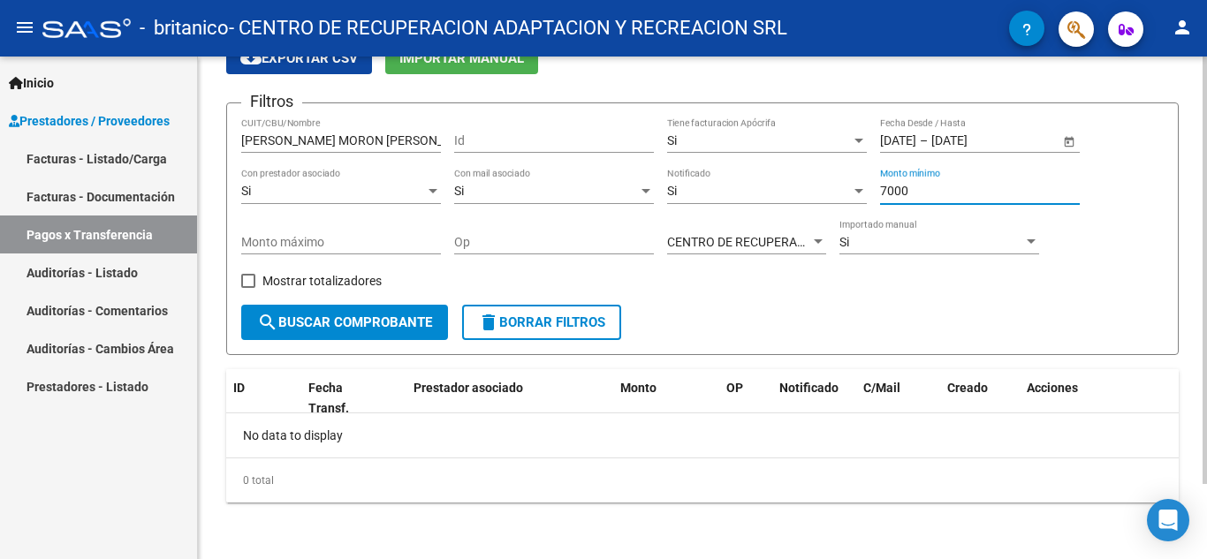
type input "700"
type input "4"
type input "752600"
click at [289, 244] on input "Monto máximo" at bounding box center [341, 242] width 200 height 15
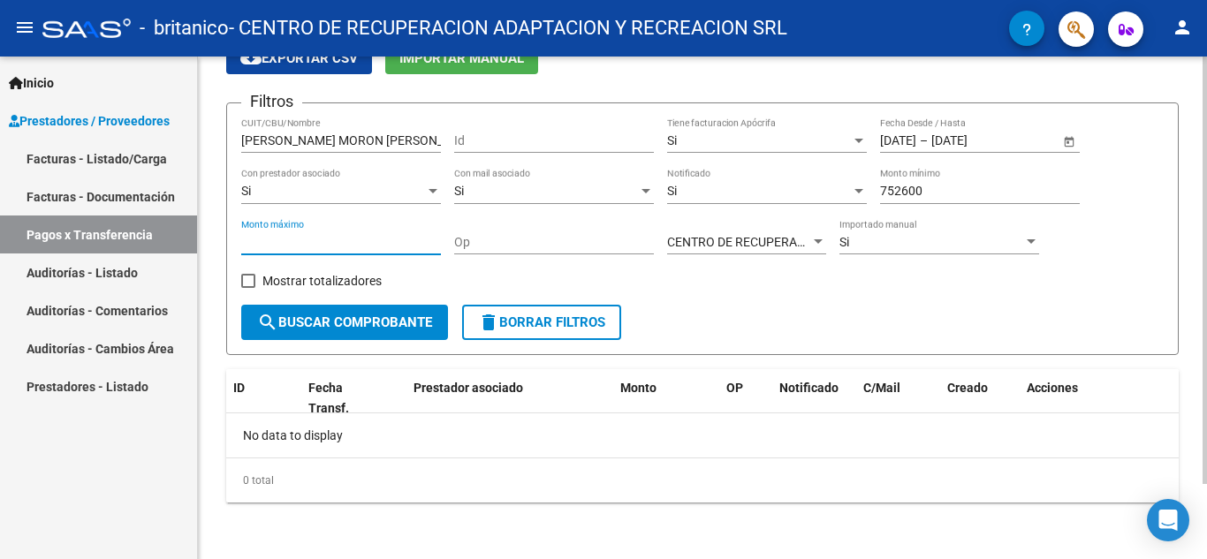
type input "6"
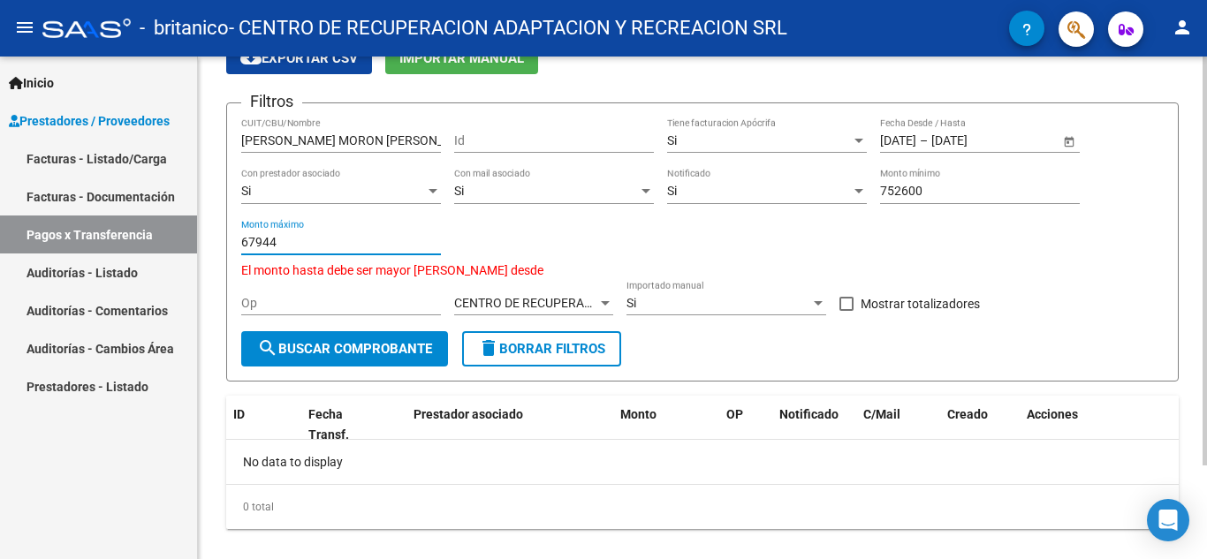
type input "679448"
type input "9"
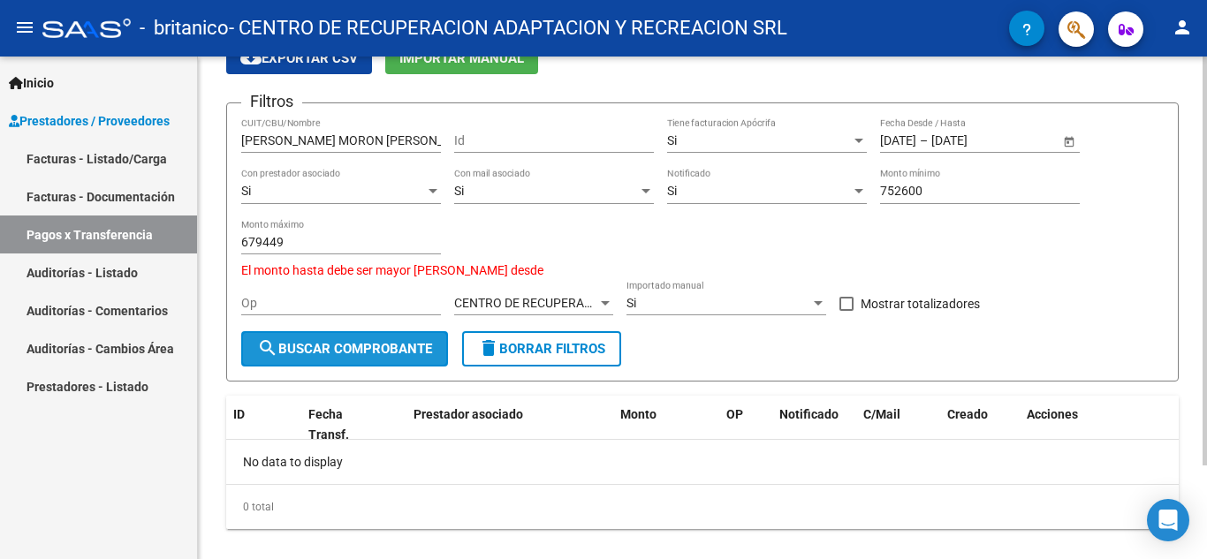
click at [297, 334] on button "search Buscar Comprobante" at bounding box center [344, 348] width 207 height 35
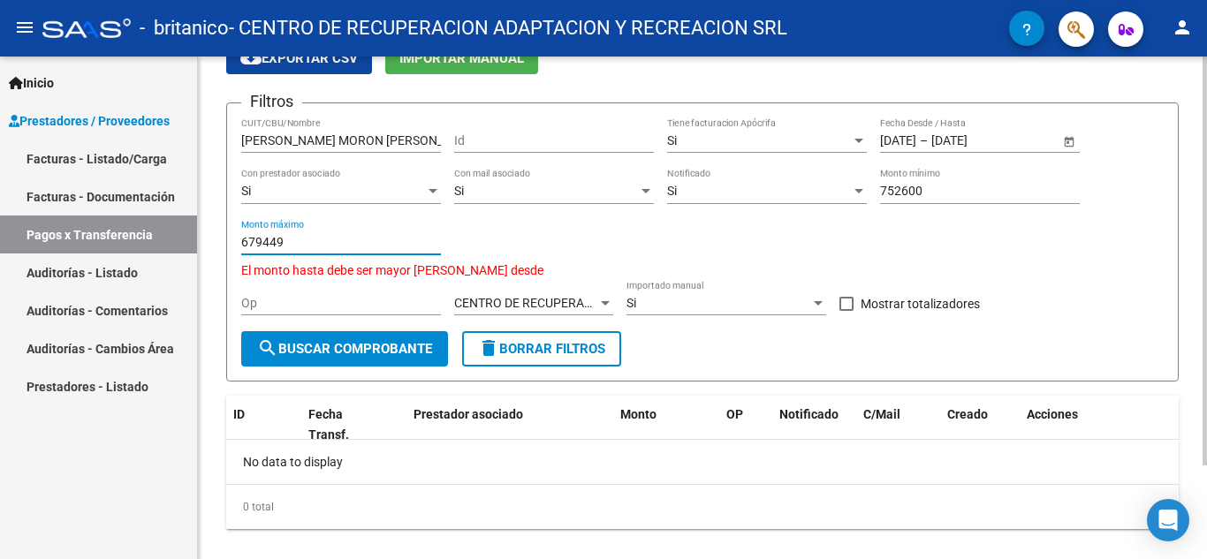
click at [293, 242] on input "679449" at bounding box center [341, 242] width 200 height 15
type input "6"
type input "700000"
click at [364, 341] on span "search Buscar Comprobante" at bounding box center [344, 349] width 175 height 16
click at [922, 190] on input "752600" at bounding box center [980, 191] width 200 height 15
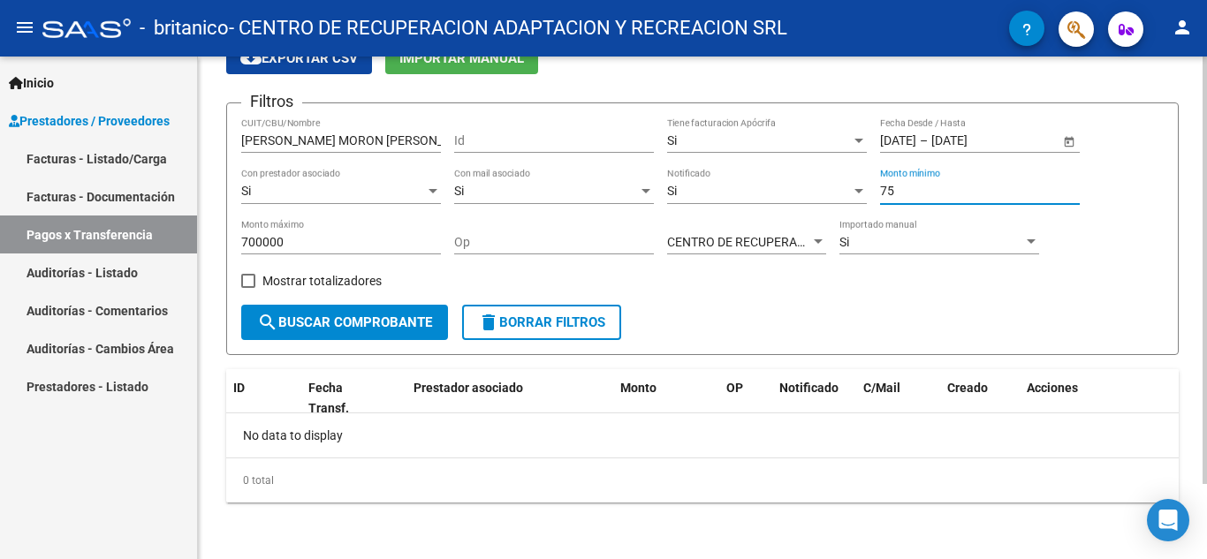
type input "7"
type input "679448"
click at [375, 322] on span "search Buscar Comprobante" at bounding box center [344, 323] width 175 height 16
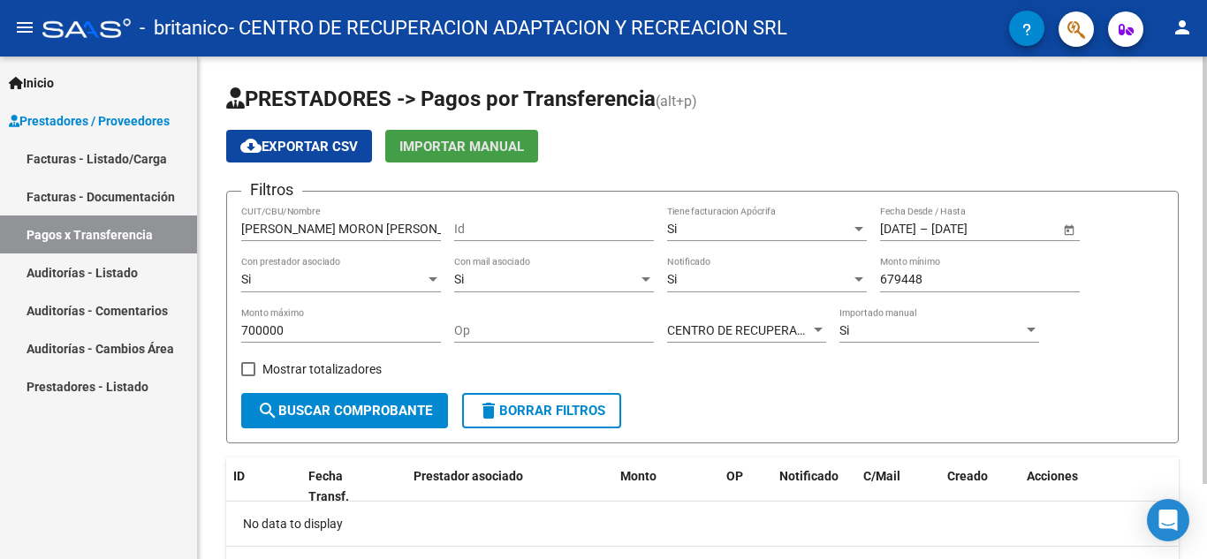
click at [451, 156] on button "Importar Manual" at bounding box center [461, 146] width 153 height 33
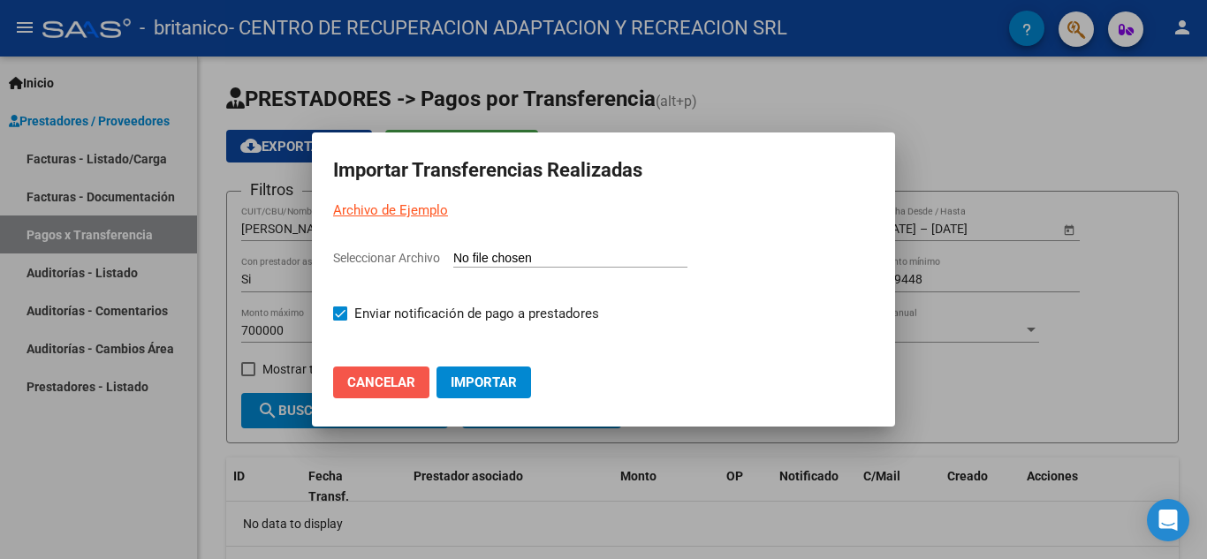
click at [385, 392] on button "Cancelar" at bounding box center [381, 383] width 96 height 32
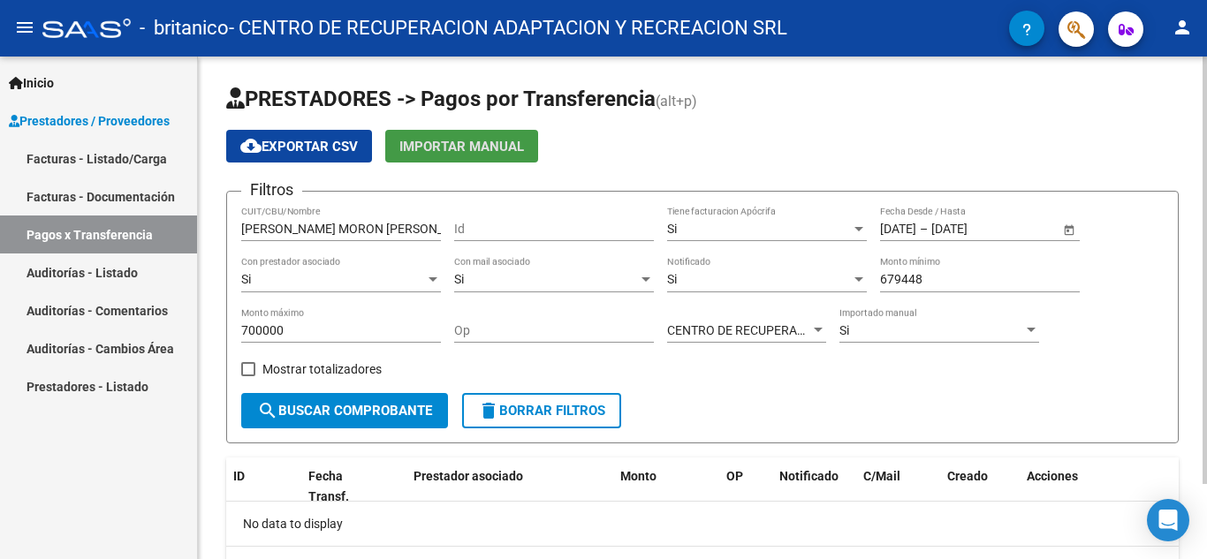
click at [446, 144] on span "Importar Manual" at bounding box center [461, 147] width 125 height 16
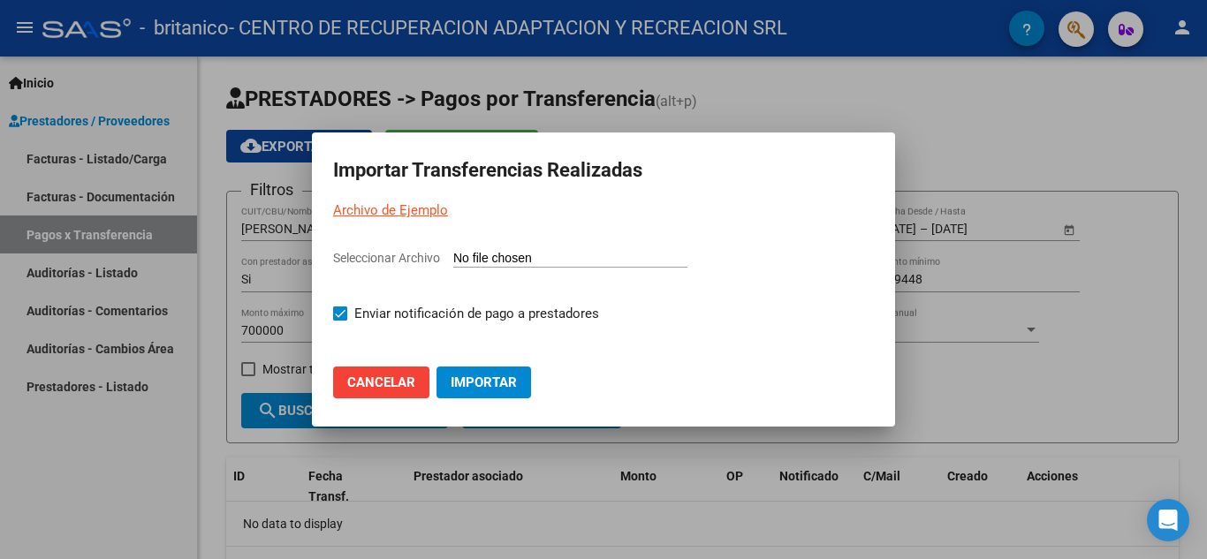
click at [490, 376] on span "Importar" at bounding box center [484, 383] width 66 height 16
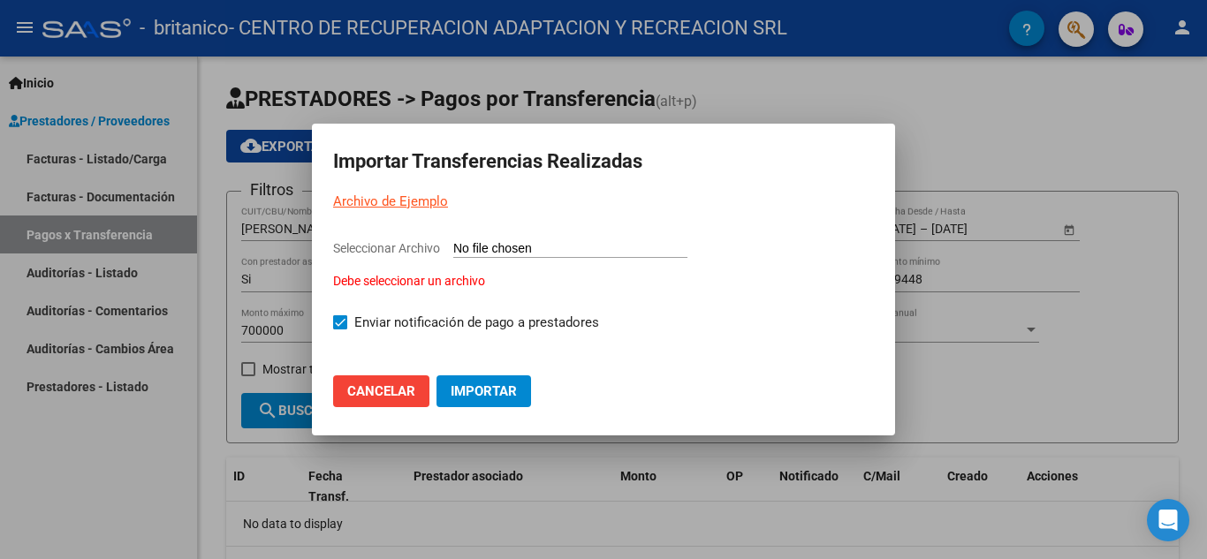
click at [376, 198] on link "Archivo de Ejemplo" at bounding box center [390, 202] width 115 height 16
click at [377, 278] on div "Debe seleccionar un archivo" at bounding box center [603, 281] width 541 height 19
click at [453, 258] on input "Seleccionar Archivo Debe seleccionar un archivo" at bounding box center [570, 249] width 234 height 17
type input "C:\fakepath\import-ejemplo-pagos-transferencias.csv"
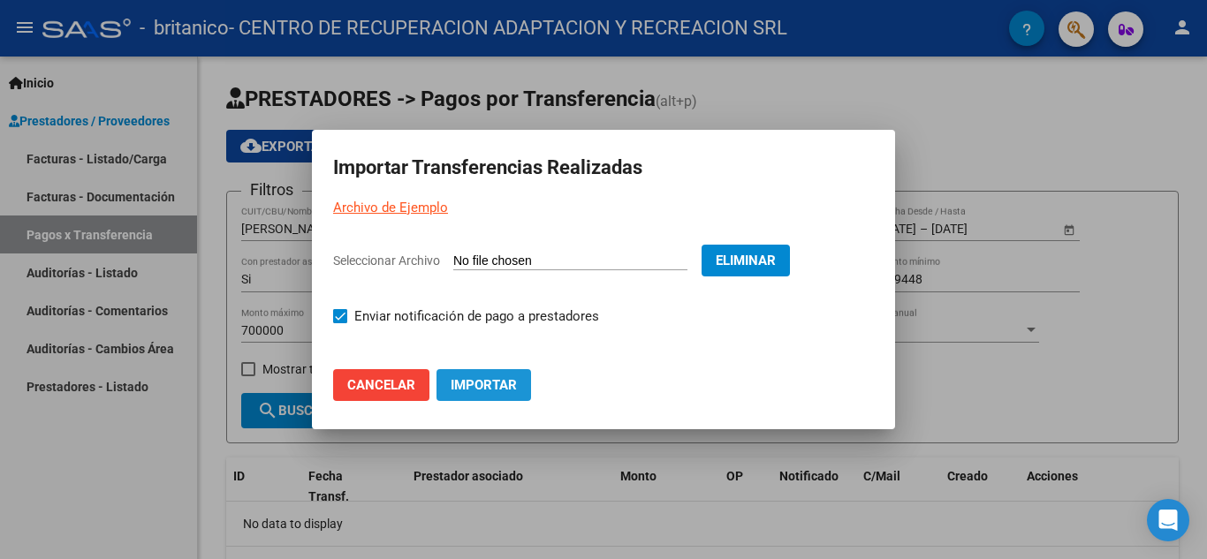
click at [440, 387] on button "Importar" at bounding box center [483, 385] width 95 height 32
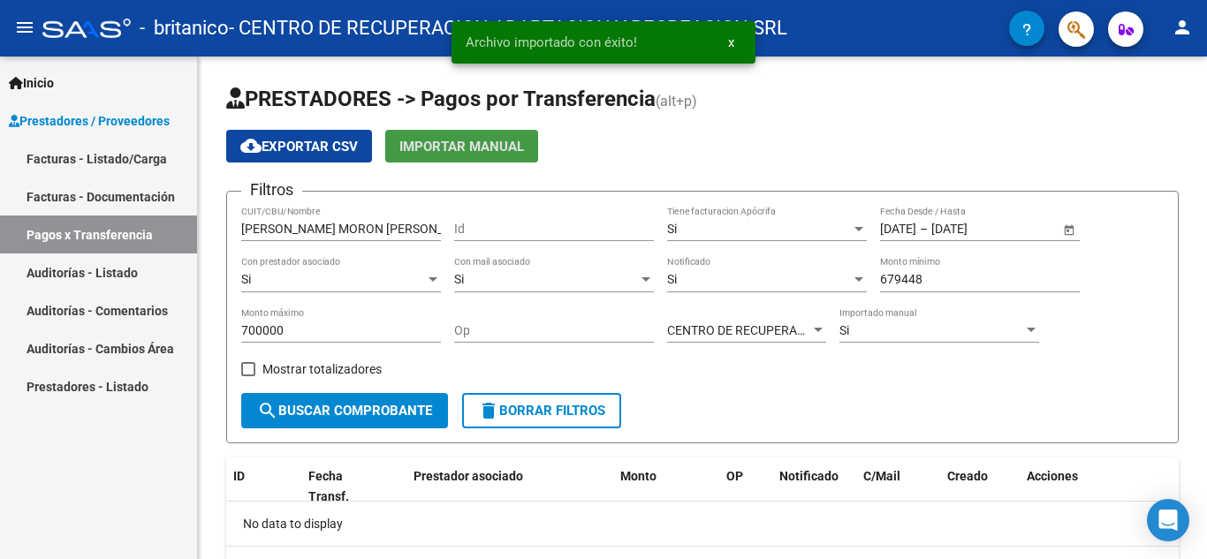
click at [726, 42] on button "x" at bounding box center [731, 43] width 34 height 32
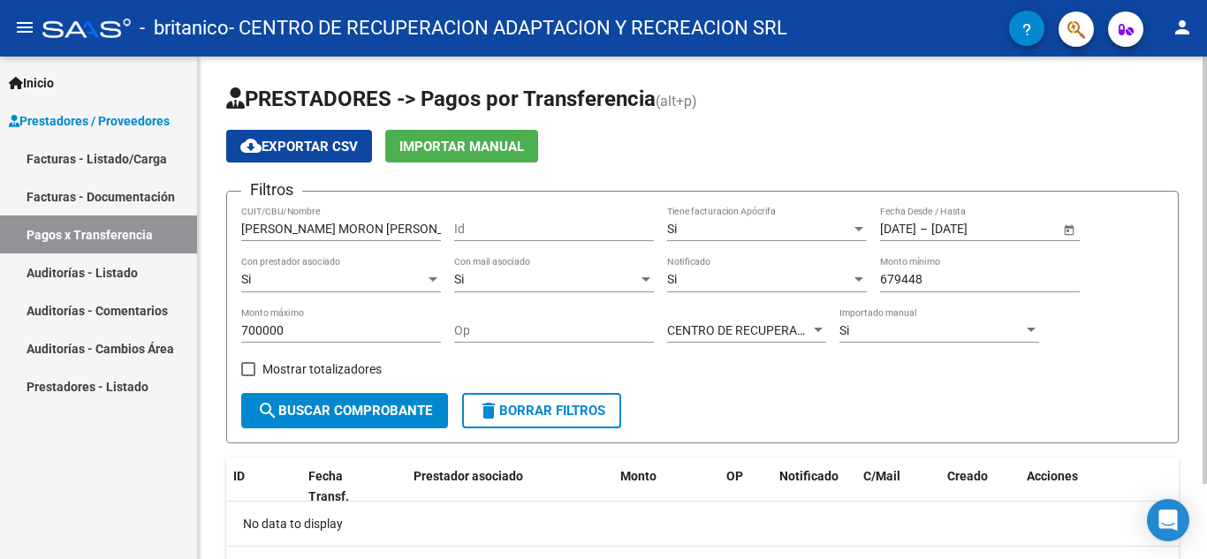
click at [480, 152] on span "Importar Manual" at bounding box center [461, 147] width 125 height 16
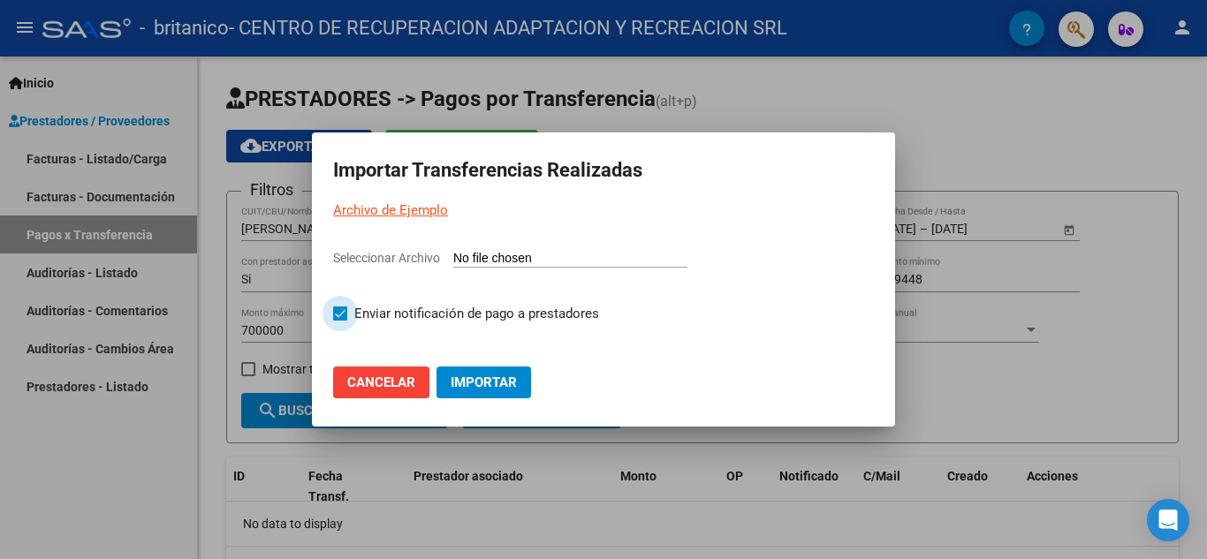
click at [337, 315] on span at bounding box center [340, 314] width 14 height 14
click at [339, 321] on input "Enviar notificación de pago a prestadores" at bounding box center [339, 321] width 1 height 1
checkbox input "false"
click at [467, 262] on input "Seleccionar Archivo" at bounding box center [570, 259] width 234 height 17
click at [475, 261] on input "Seleccionar Archivo" at bounding box center [570, 259] width 234 height 17
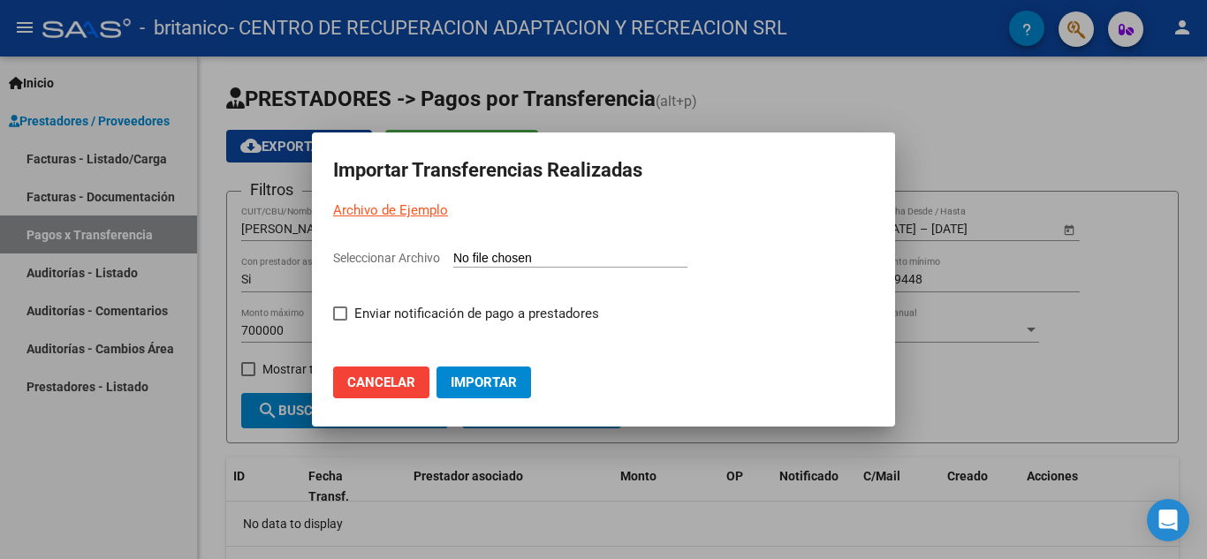
type input "C:\fakepath\import-ejemplo-pagos-transferencias.csv"
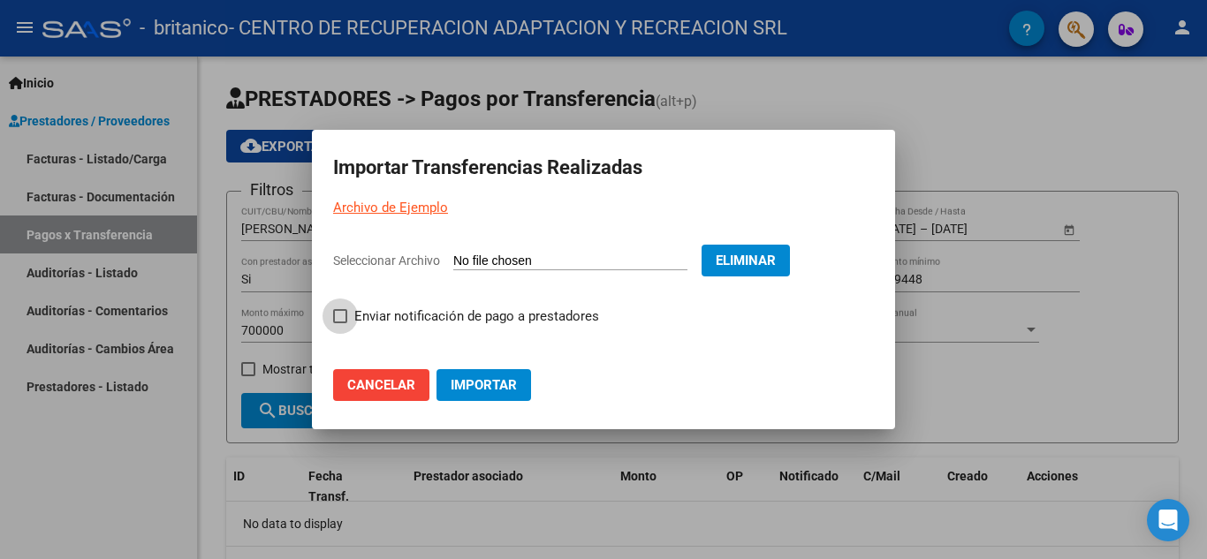
click at [348, 315] on label "Enviar notificación de pago a prestadores" at bounding box center [466, 316] width 266 height 21
click at [340, 323] on input "Enviar notificación de pago a prestadores" at bounding box center [339, 323] width 1 height 1
checkbox input "true"
click at [451, 392] on span "Importar" at bounding box center [484, 385] width 66 height 16
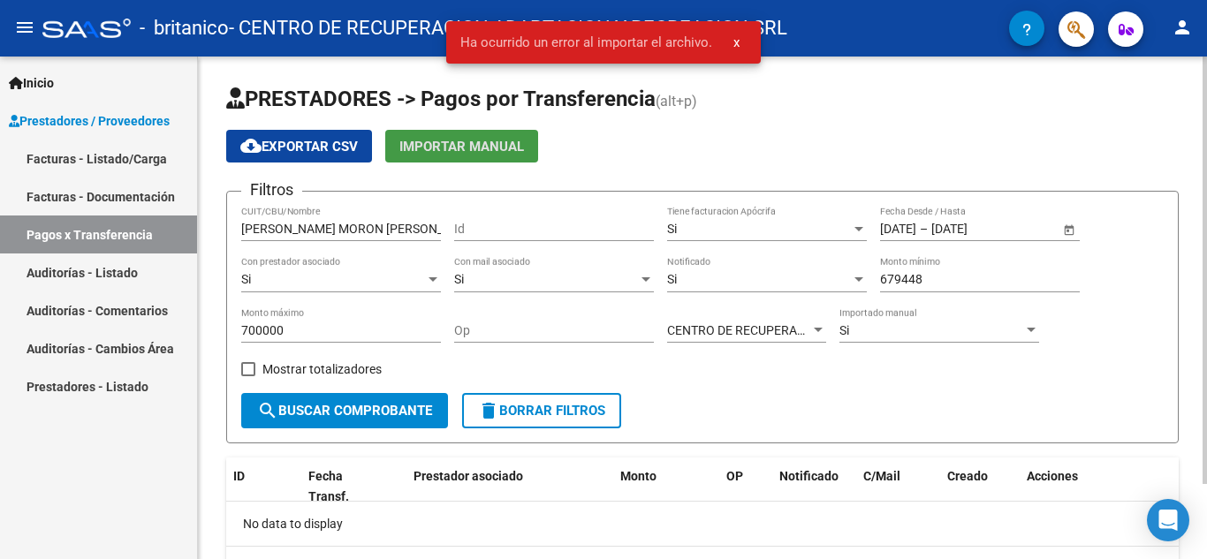
click at [467, 147] on span "Importar Manual" at bounding box center [461, 147] width 125 height 16
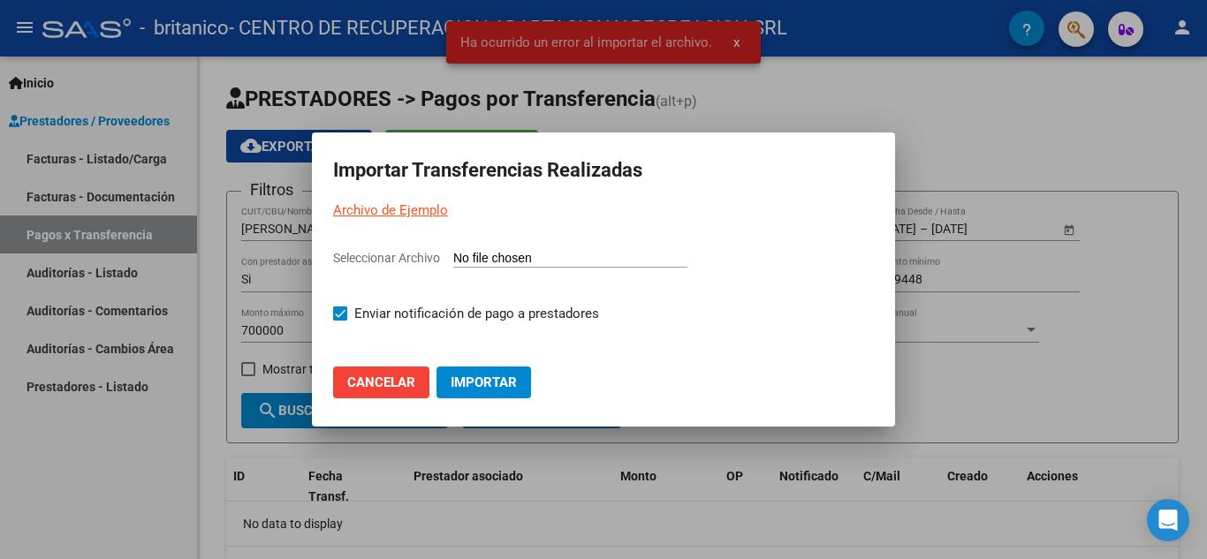
click at [481, 259] on input "Seleccionar Archivo" at bounding box center [570, 259] width 234 height 17
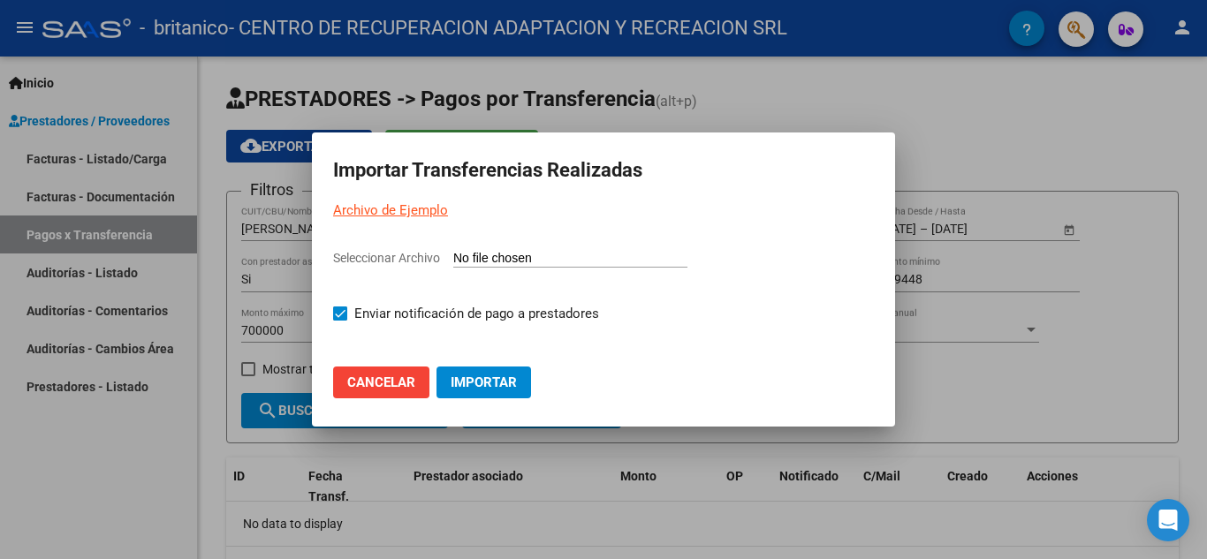
type input "C:\fakepath\import-ejemplo-pagos-transferencias.csv"
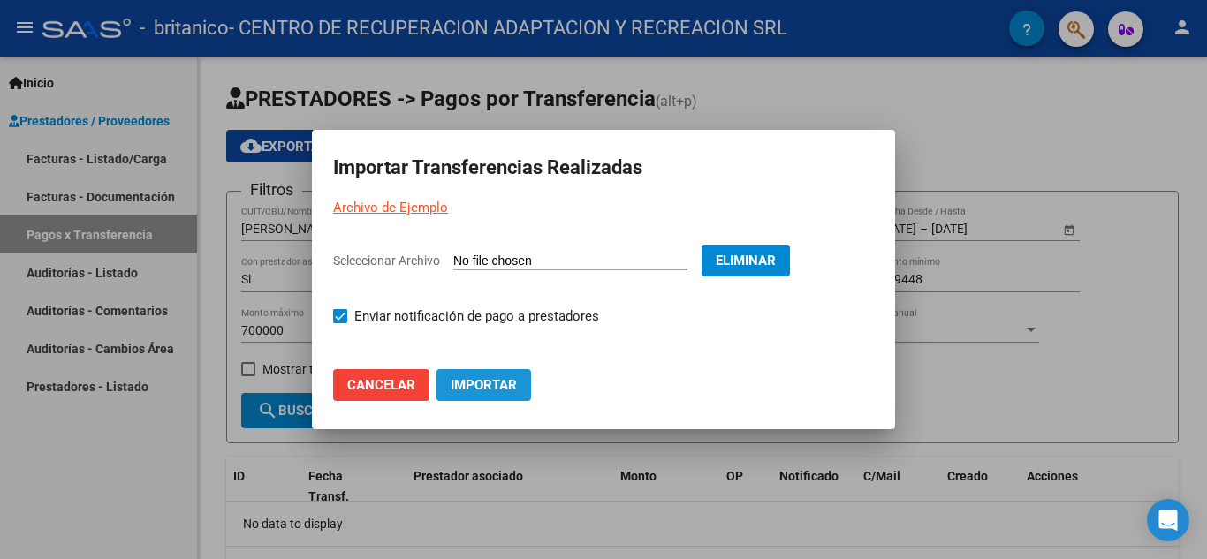
click at [481, 384] on span "Importar" at bounding box center [484, 385] width 66 height 16
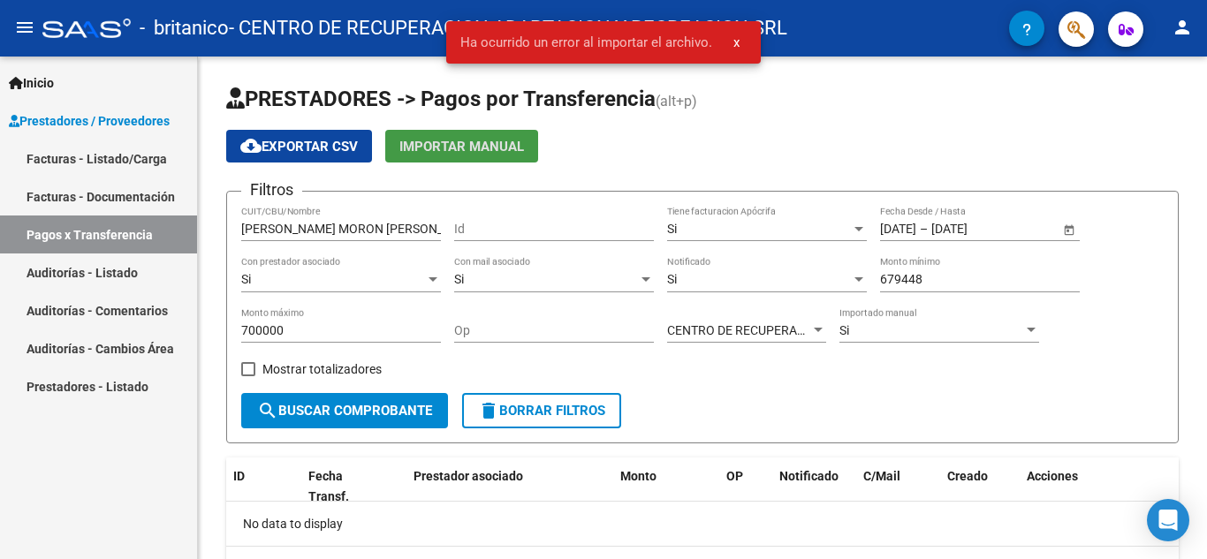
click at [735, 42] on span "x" at bounding box center [736, 42] width 6 height 16
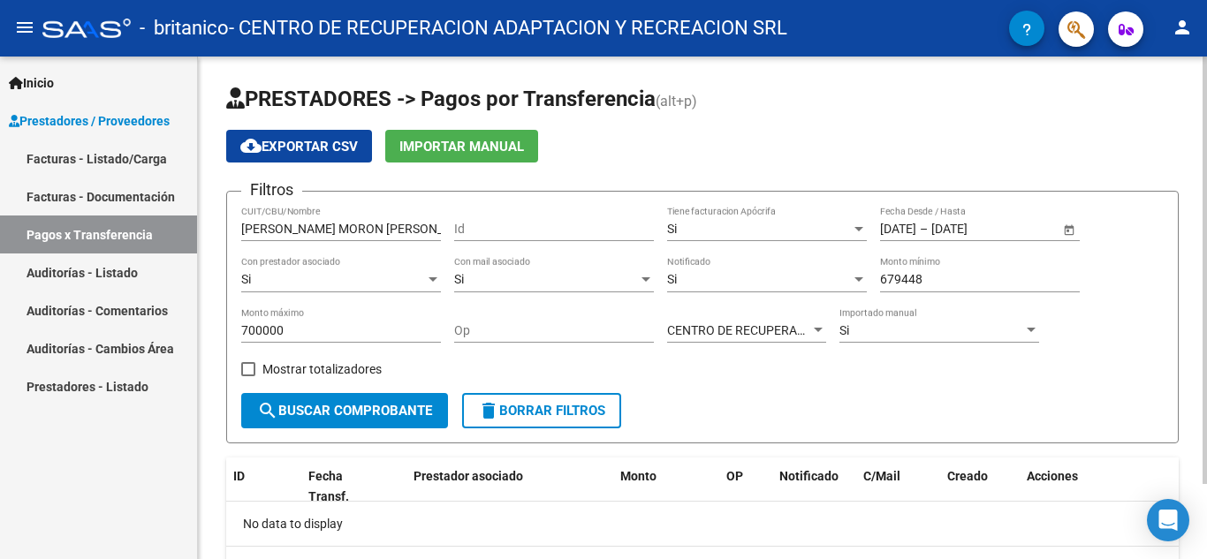
click at [422, 156] on button "Importar Manual" at bounding box center [461, 146] width 153 height 33
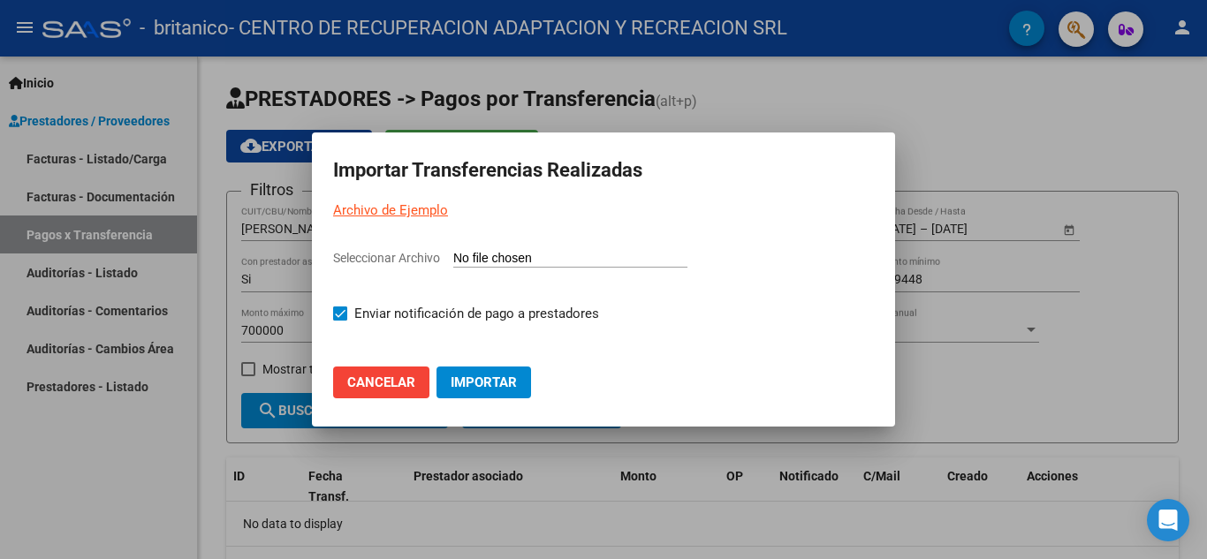
click at [512, 258] on input "Seleccionar Archivo" at bounding box center [570, 259] width 234 height 17
type input "C:\fakepath\import-ejemplo-pagos-transferencias.csv"
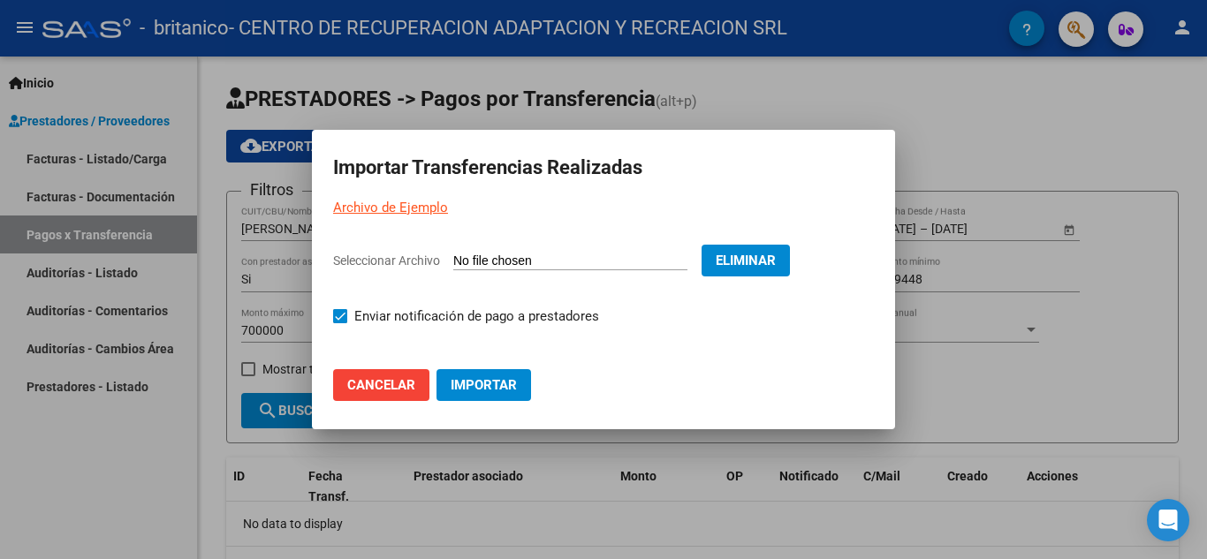
click at [475, 392] on span "Importar" at bounding box center [484, 385] width 66 height 16
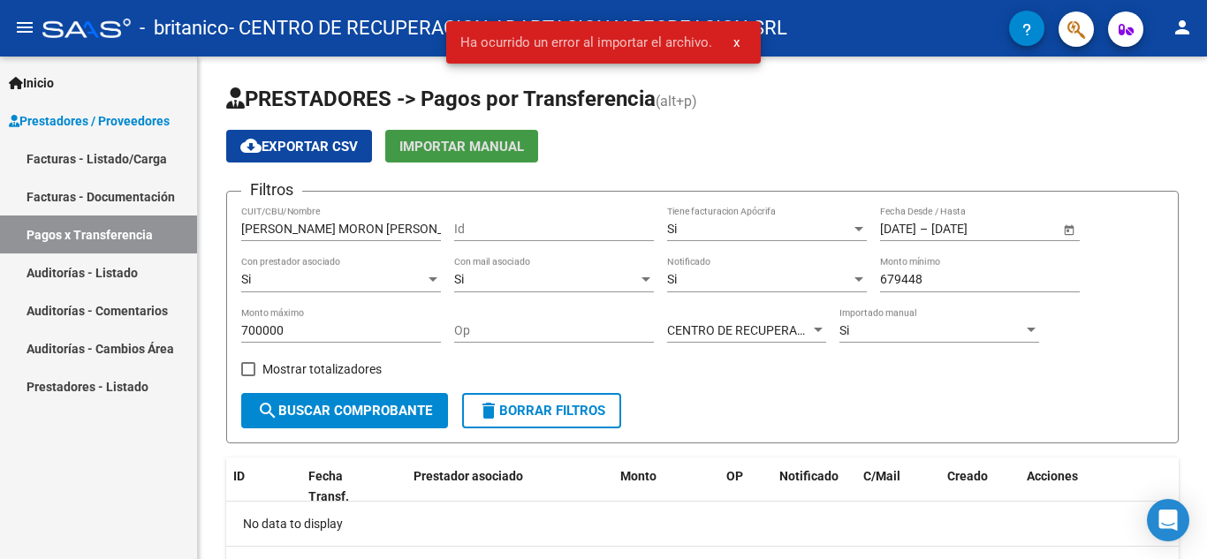
click at [749, 42] on button "x" at bounding box center [736, 43] width 34 height 32
